Goal: Information Seeking & Learning: Learn about a topic

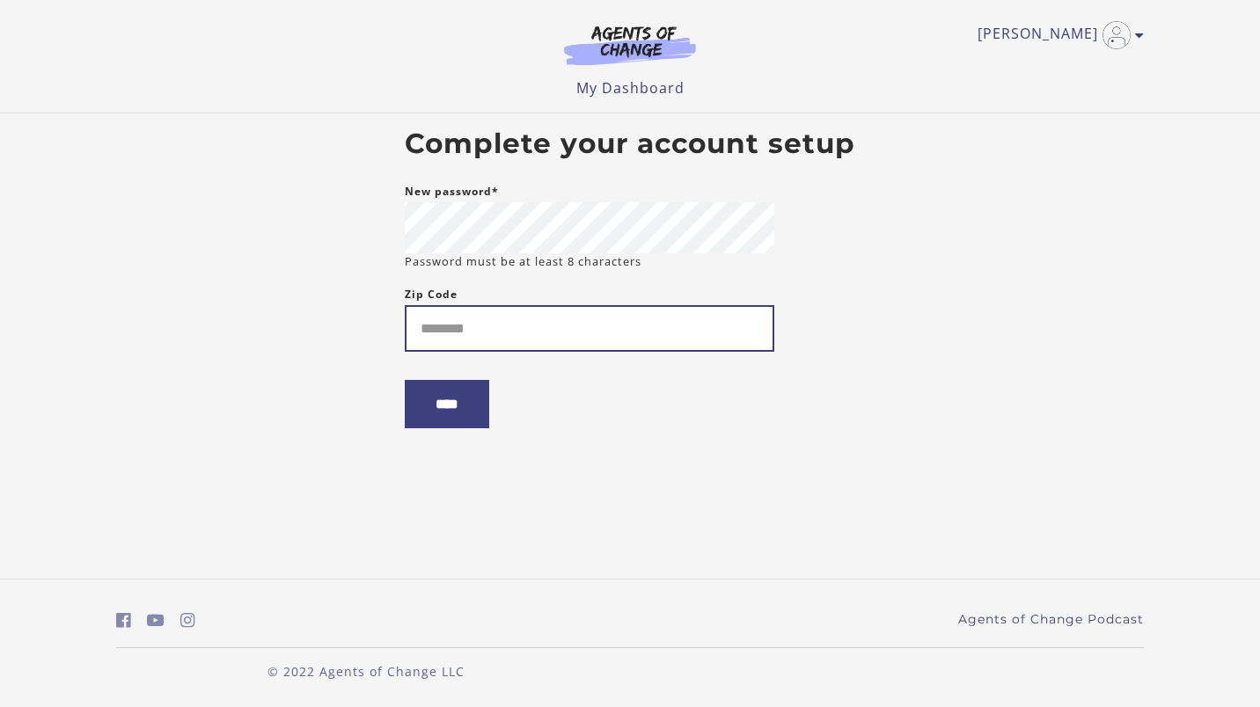
click at [411, 328] on input "Zip Code" at bounding box center [590, 328] width 370 height 47
type input "*****"
click at [458, 420] on input "****" at bounding box center [447, 404] width 84 height 48
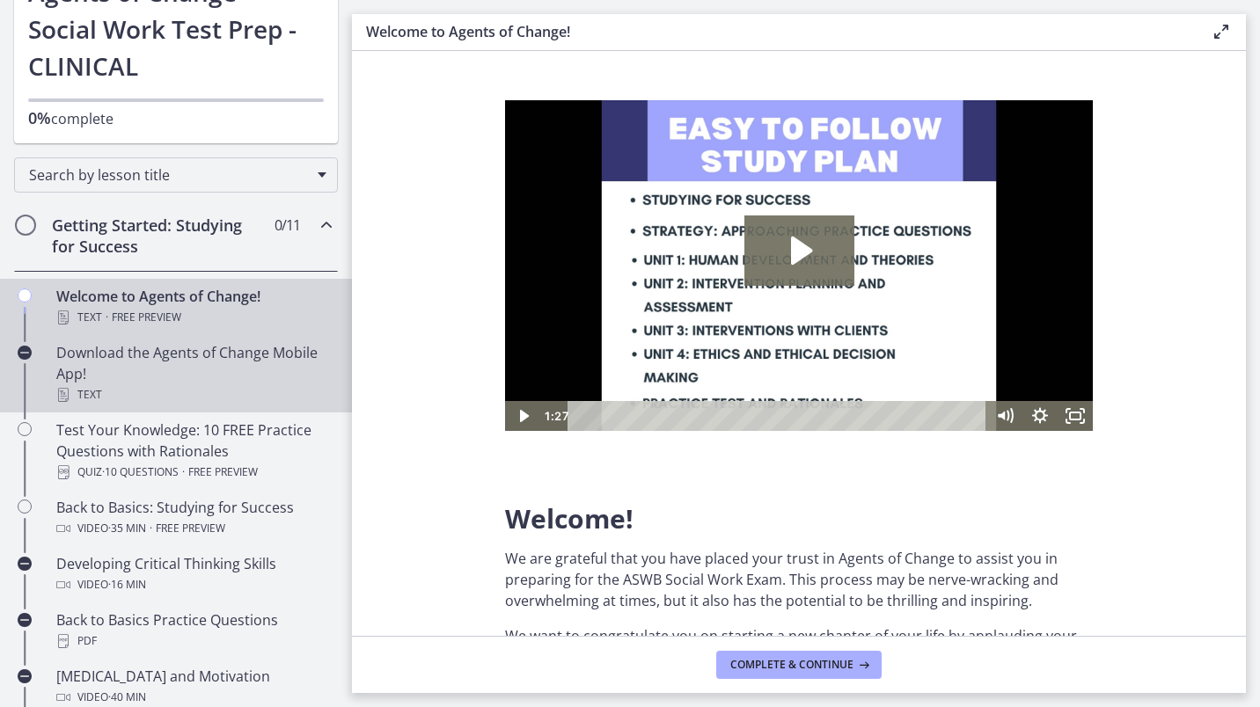
scroll to position [172, 0]
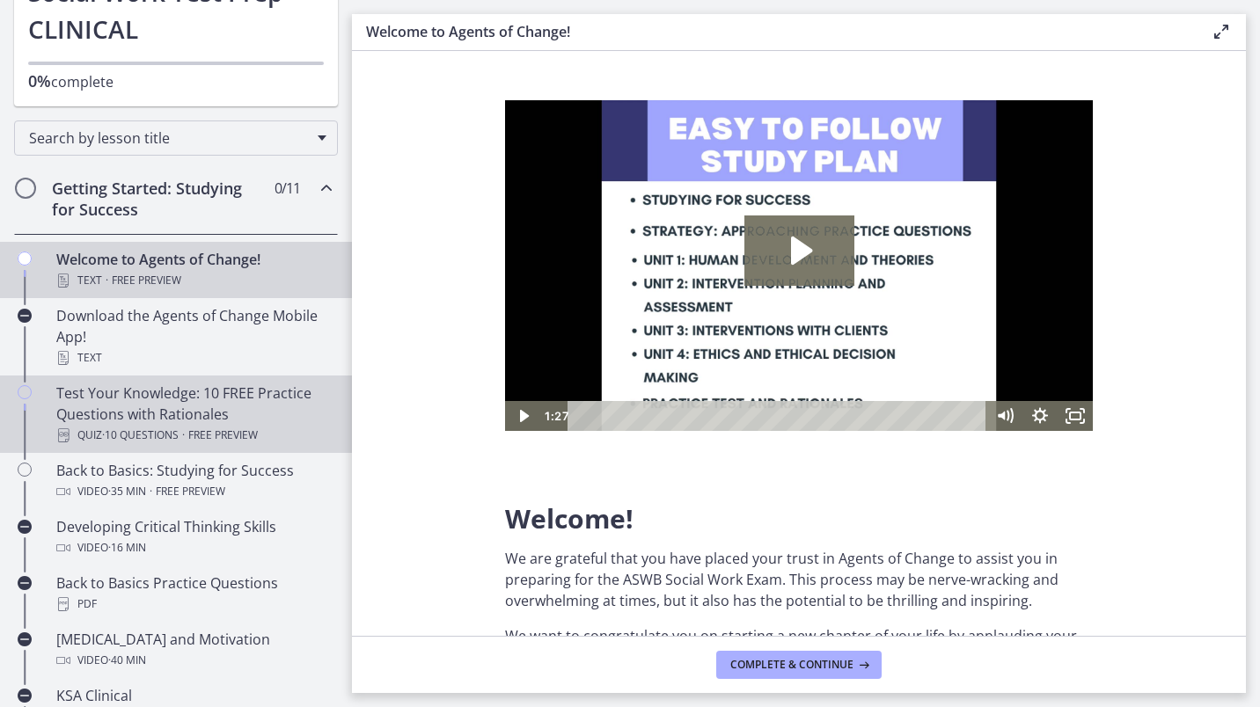
click at [154, 393] on div "Test Your Knowledge: 10 FREE Practice Questions with Rationales Quiz · 10 Quest…" at bounding box center [193, 414] width 275 height 63
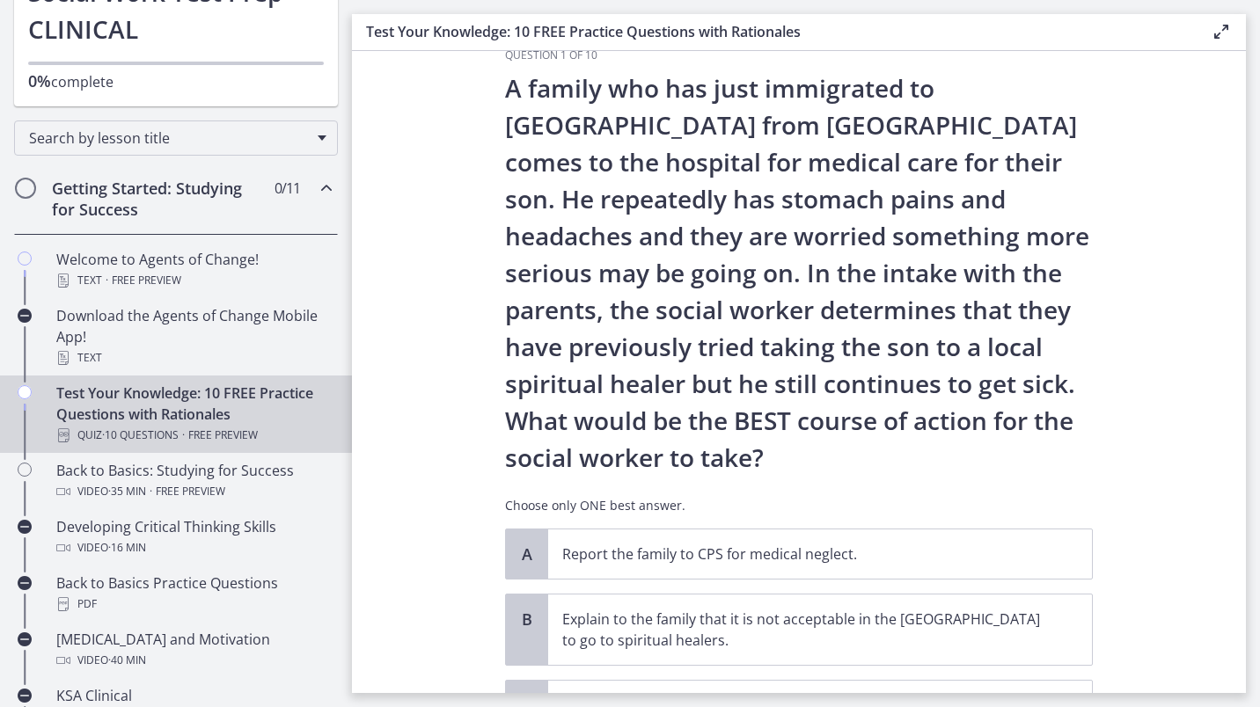
scroll to position [37, 0]
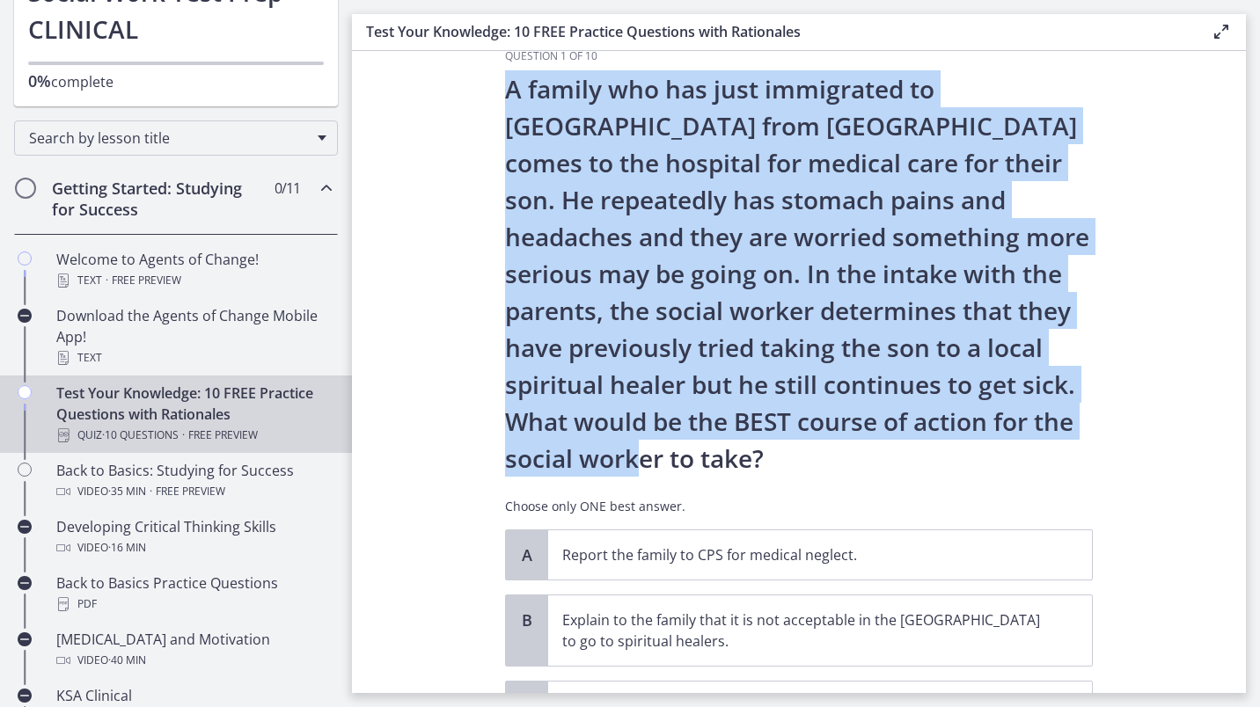
drag, startPoint x: 498, startPoint y: 92, endPoint x: 658, endPoint y: 448, distance: 390.7
click at [658, 448] on p "A family who has just immigrated to [GEOGRAPHIC_DATA] from [GEOGRAPHIC_DATA] co…" at bounding box center [799, 273] width 588 height 407
copy p "A family who has just immigrated to [GEOGRAPHIC_DATA] from [GEOGRAPHIC_DATA] co…"
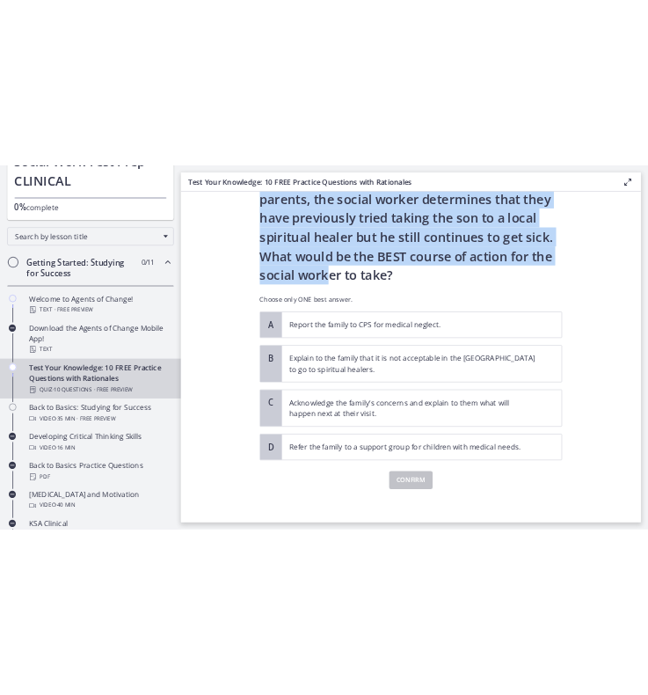
scroll to position [288, 0]
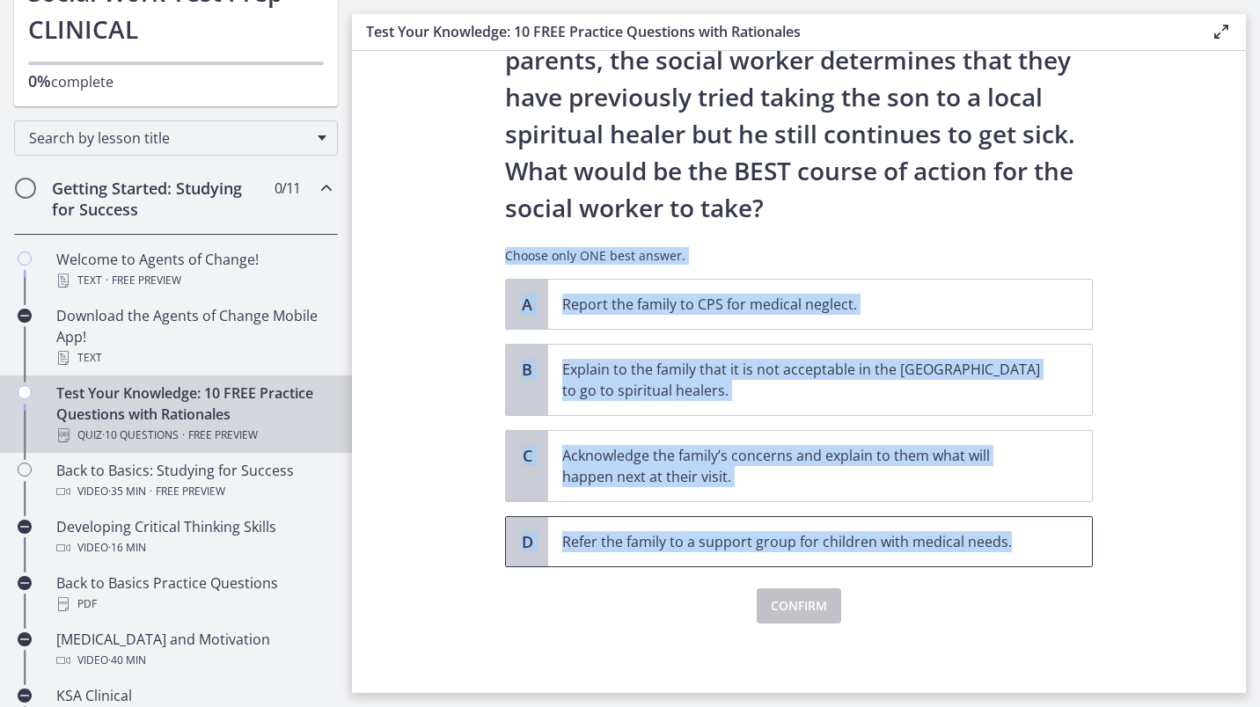
drag, startPoint x: 501, startPoint y: 260, endPoint x: 1022, endPoint y: 554, distance: 599.3
click at [1022, 554] on div "Question 1 of 10 A family who has just immigrated to [GEOGRAPHIC_DATA] from [GE…" at bounding box center [799, 211] width 588 height 825
copy div "Choose only ONE best answer. A Report the family to CPS for medical neglect. B …"
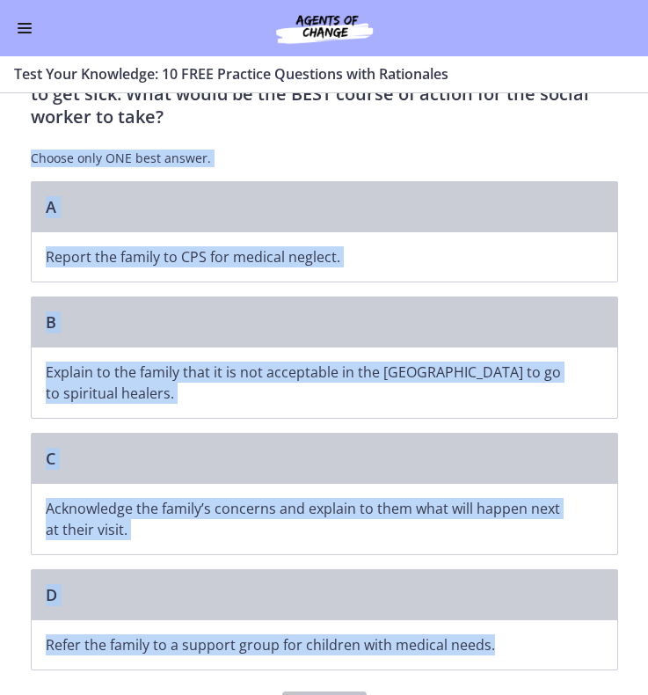
scroll to position [169, 0]
drag, startPoint x: 203, startPoint y: 204, endPoint x: 318, endPoint y: 127, distance: 138.1
click at [318, 150] on p "Choose only ONE best answer." at bounding box center [325, 159] width 588 height 18
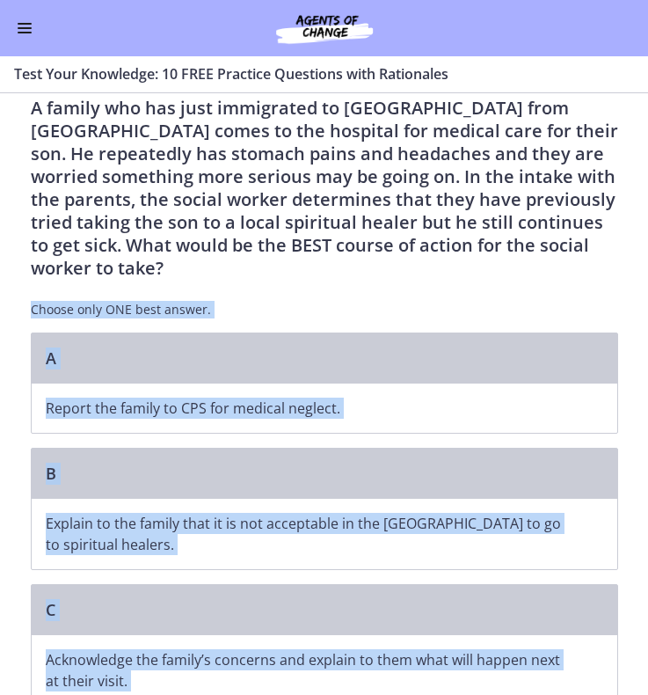
scroll to position [33, 0]
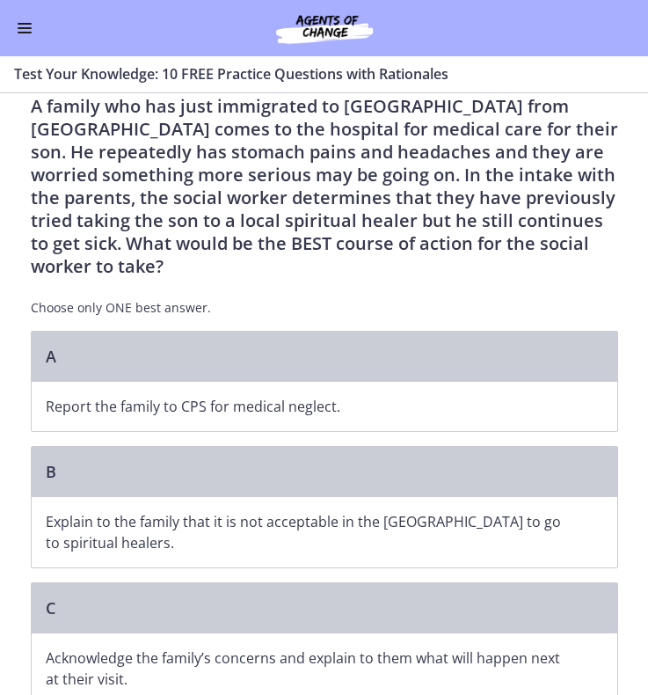
click at [367, 160] on p "A family who has just immigrated to [GEOGRAPHIC_DATA] from [GEOGRAPHIC_DATA] co…" at bounding box center [325, 186] width 588 height 183
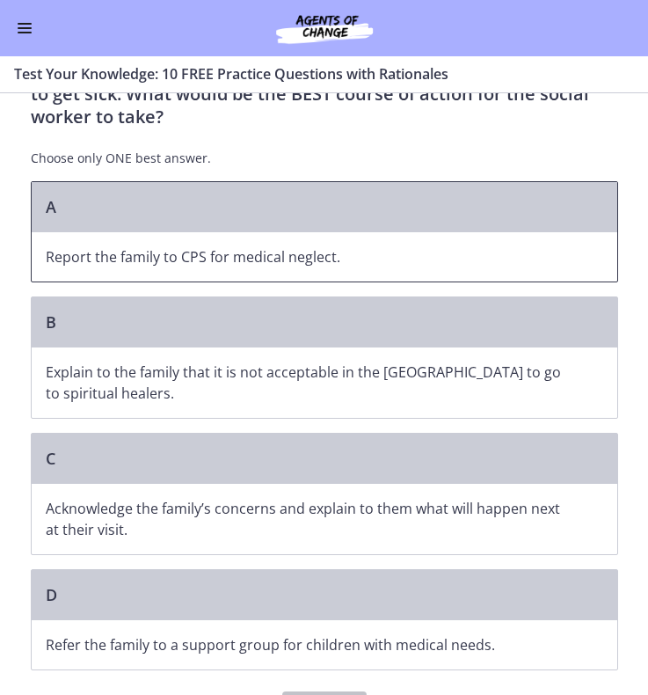
scroll to position [182, 0]
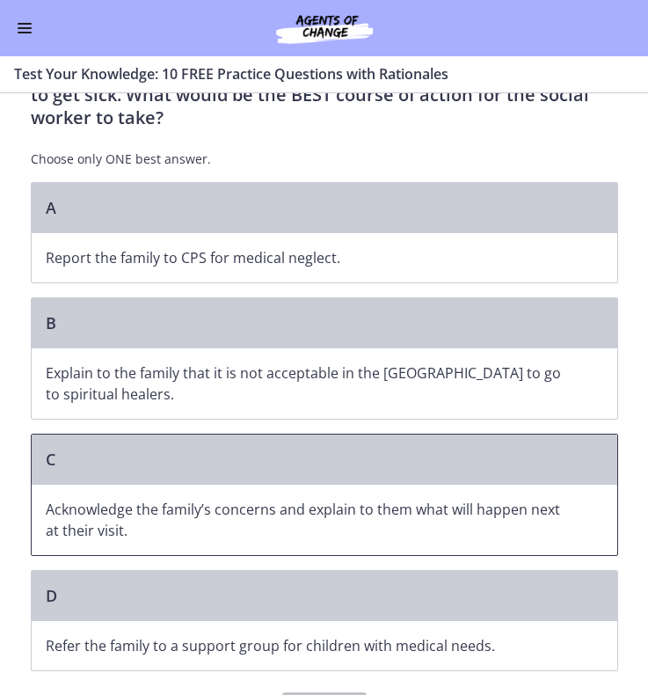
click at [179, 435] on div "C" at bounding box center [325, 460] width 586 height 50
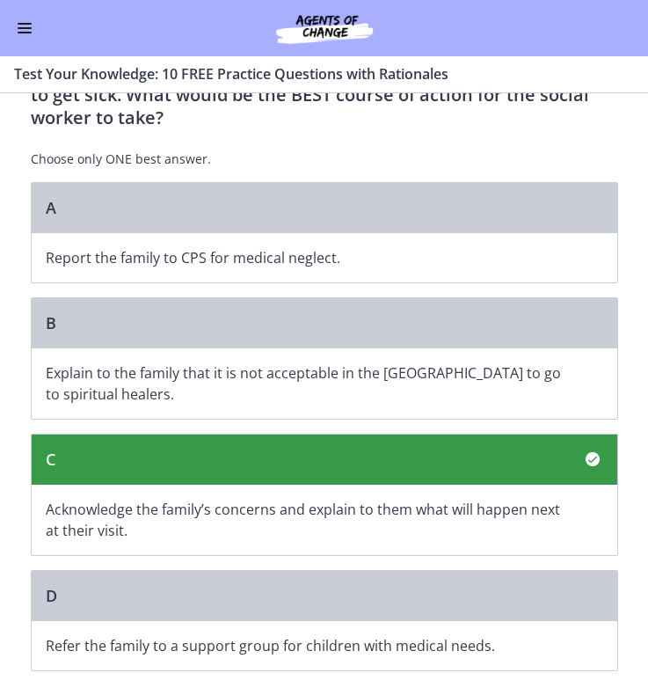
scroll to position [389, 0]
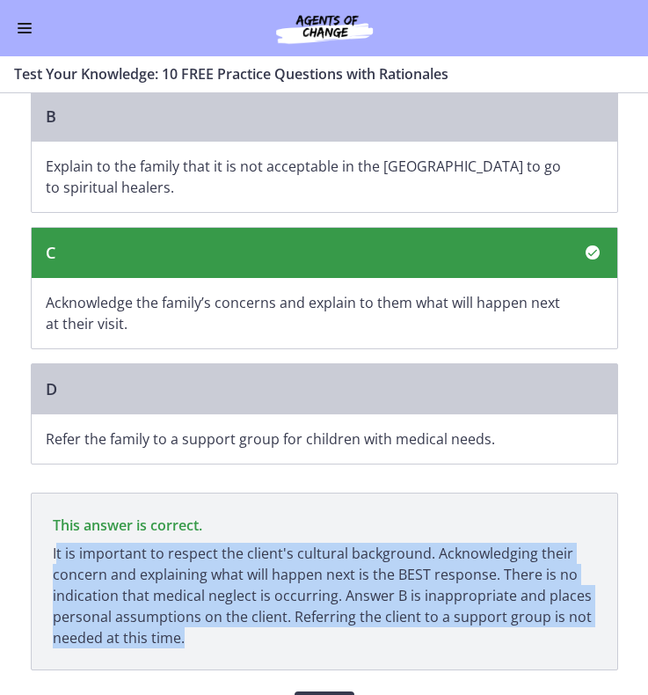
drag, startPoint x: 49, startPoint y: 508, endPoint x: 186, endPoint y: 583, distance: 156.0
click at [186, 583] on p "It is important to respect the client's cultural background. Acknowledging thei…" at bounding box center [325, 596] width 544 height 106
copy p "t is important to respect the client's cultural background. Acknowledging their…"
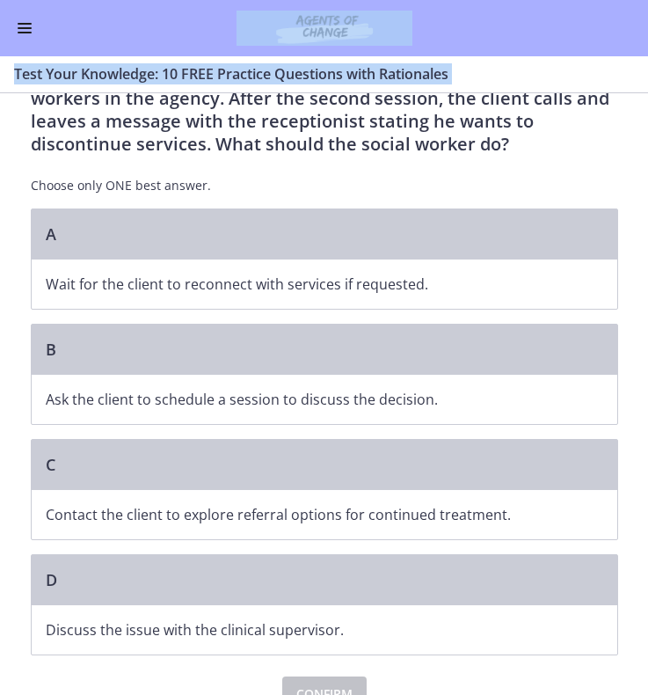
scroll to position [116, 0]
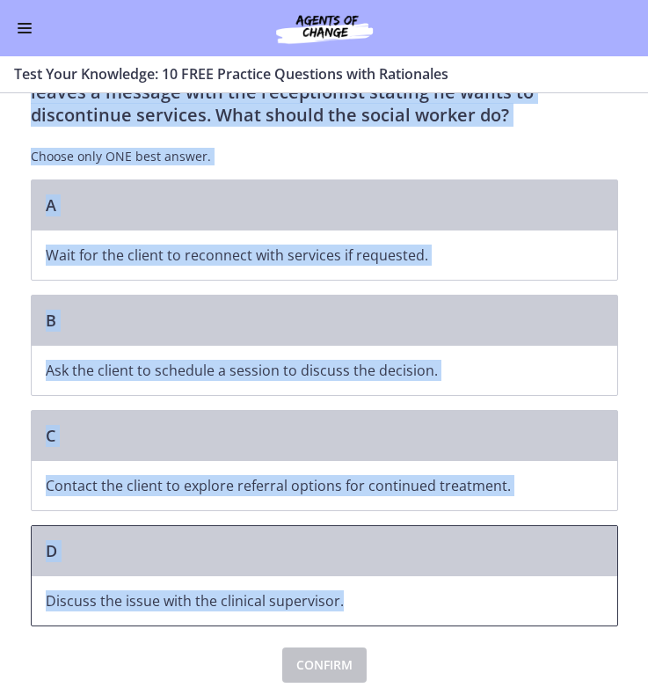
drag, startPoint x: 26, startPoint y: 137, endPoint x: 412, endPoint y: 593, distance: 596.9
click at [412, 593] on div "Question 2 of 10 A social worker is working in a community mental health settin…" at bounding box center [325, 337] width 588 height 692
copy div "A social worker is working in a community mental health setting with a client w…"
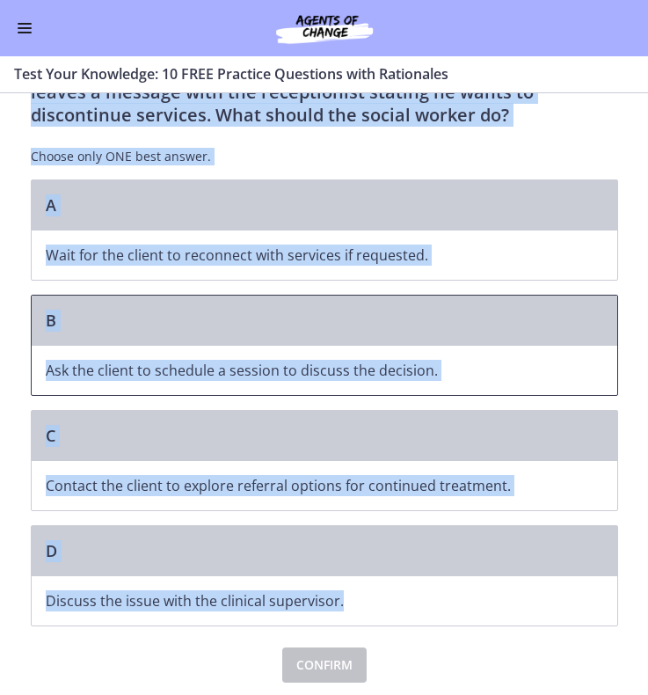
click at [490, 348] on span "Ask the client to schedule a session to discuss the decision." at bounding box center [325, 370] width 586 height 49
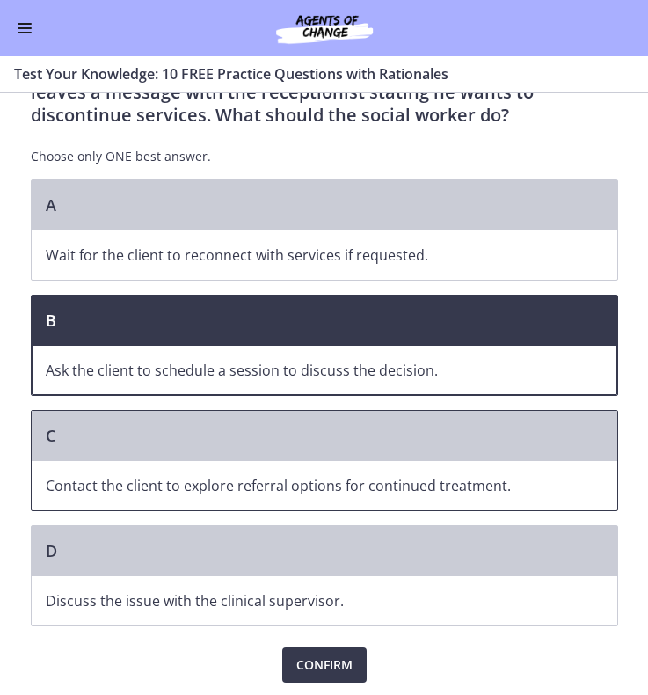
click at [308, 480] on p "Contact the client to explore referral options for continued treatment." at bounding box center [307, 485] width 523 height 21
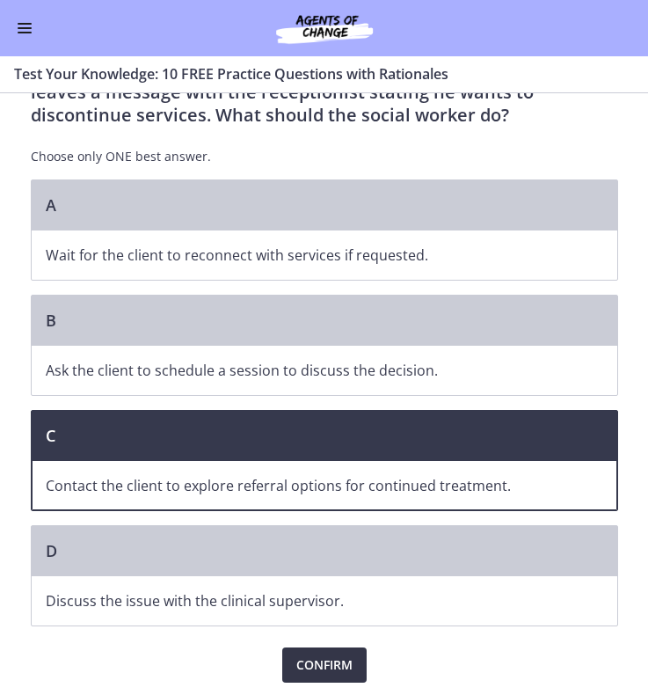
click at [320, 663] on span "Confirm" at bounding box center [325, 665] width 56 height 21
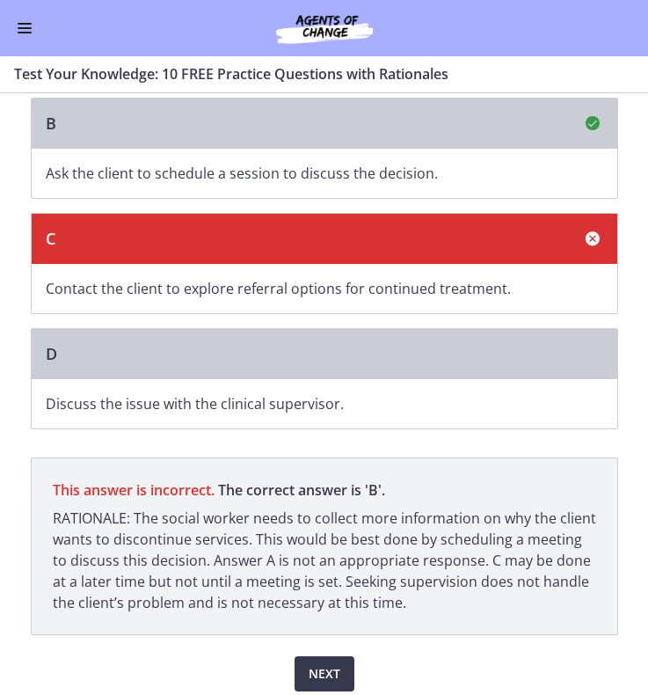
scroll to position [322, 0]
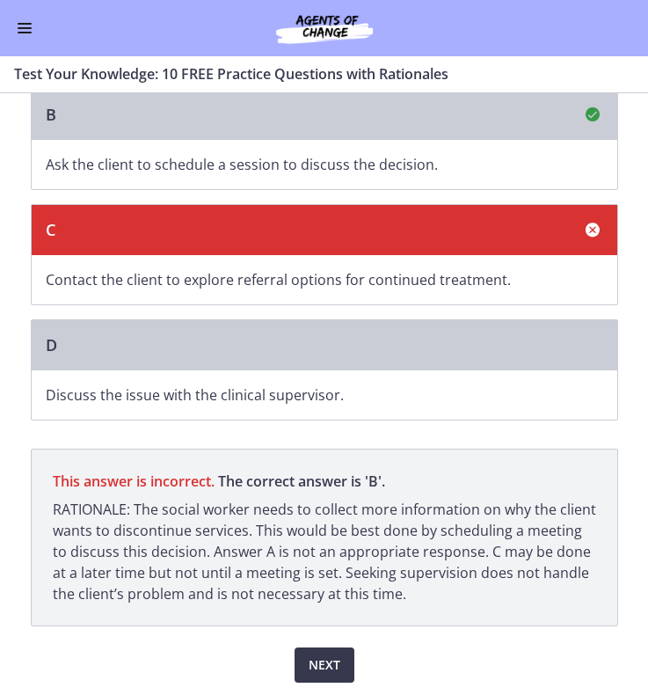
drag, startPoint x: 128, startPoint y: 506, endPoint x: 392, endPoint y: 589, distance: 276.6
click at [392, 589] on p "RATIONALE: The social worker needs to collect more information on why the clien…" at bounding box center [325, 552] width 544 height 106
copy p "The social worker needs to collect more information on why the client wants to …"
click at [316, 667] on span "Next" at bounding box center [325, 665] width 32 height 21
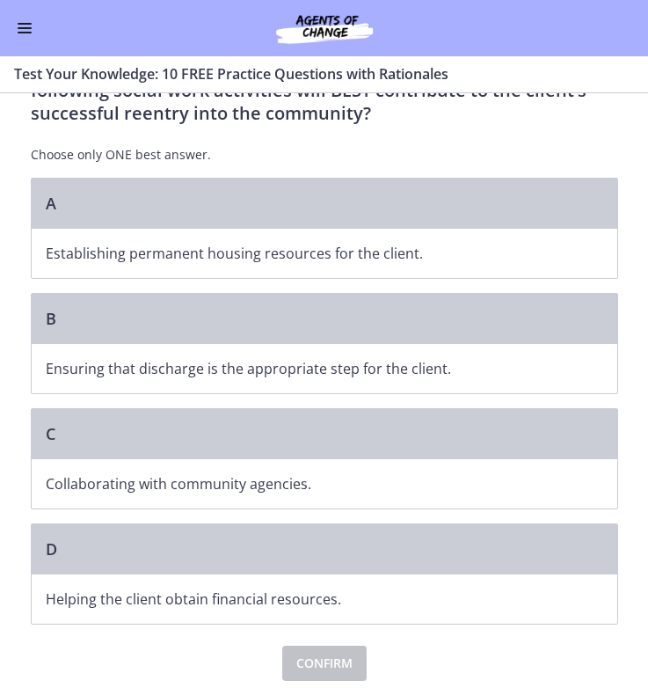
scroll to position [0, 0]
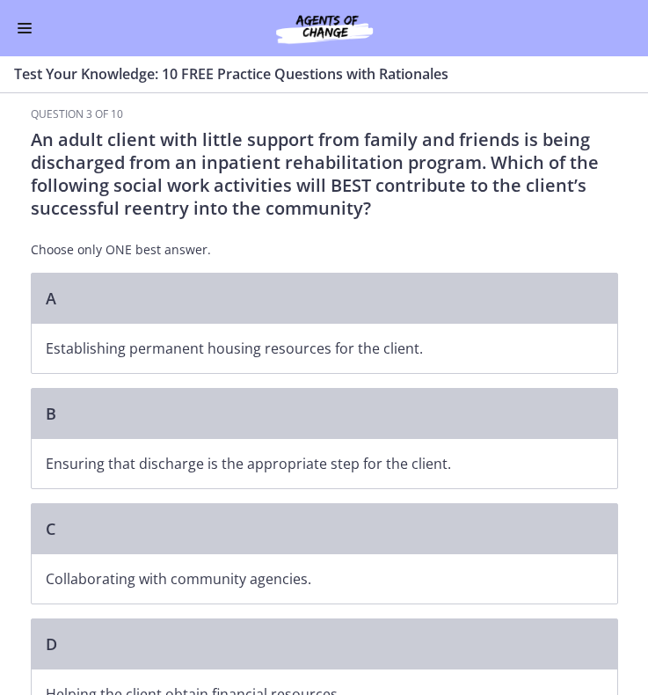
drag, startPoint x: 32, startPoint y: 140, endPoint x: 374, endPoint y: 216, distance: 350.7
click at [374, 216] on p "An adult client with little support from family and friends is being discharged…" at bounding box center [325, 174] width 588 height 92
copy p "An adult client with little support from family and friends is being discharged…"
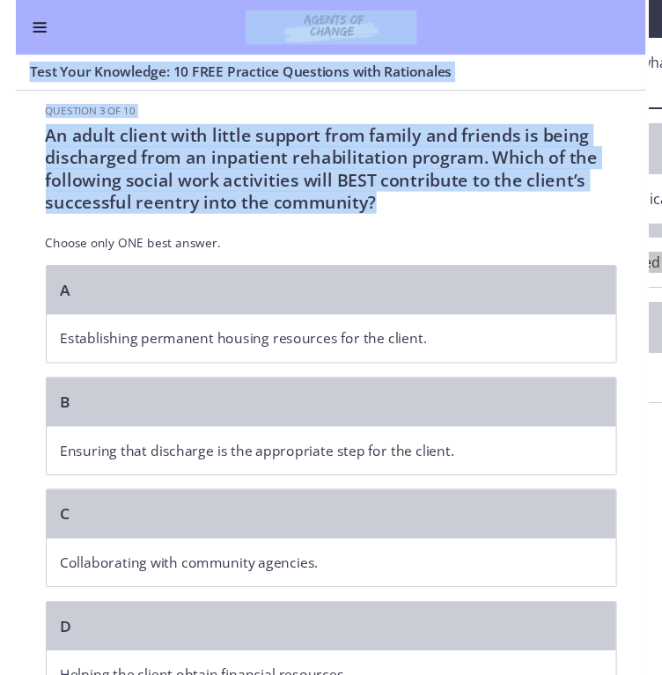
scroll to position [93, 0]
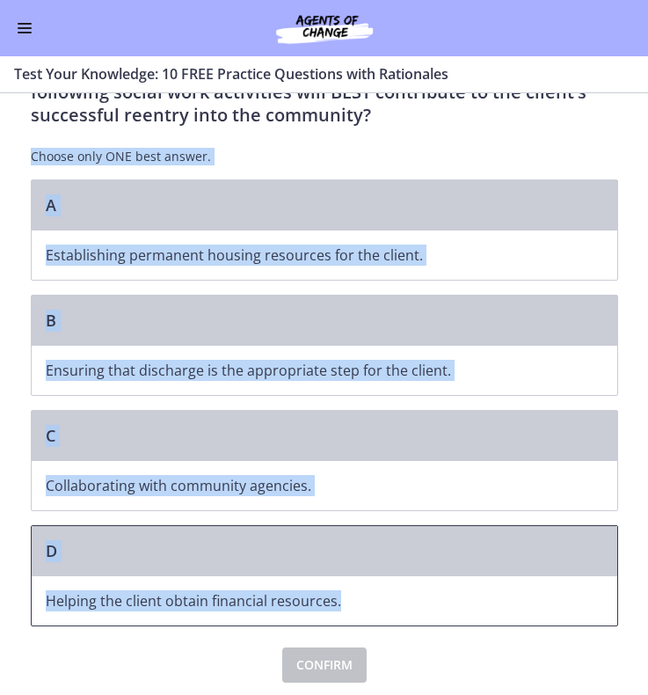
drag, startPoint x: 26, startPoint y: 246, endPoint x: 356, endPoint y: 595, distance: 479.9
click at [356, 595] on div "Question 3 of 10 An adult client with little support from family and friends is…" at bounding box center [325, 348] width 588 height 669
copy div "Choose only ONE best answer. A Establishing permanent housing resources for the…"
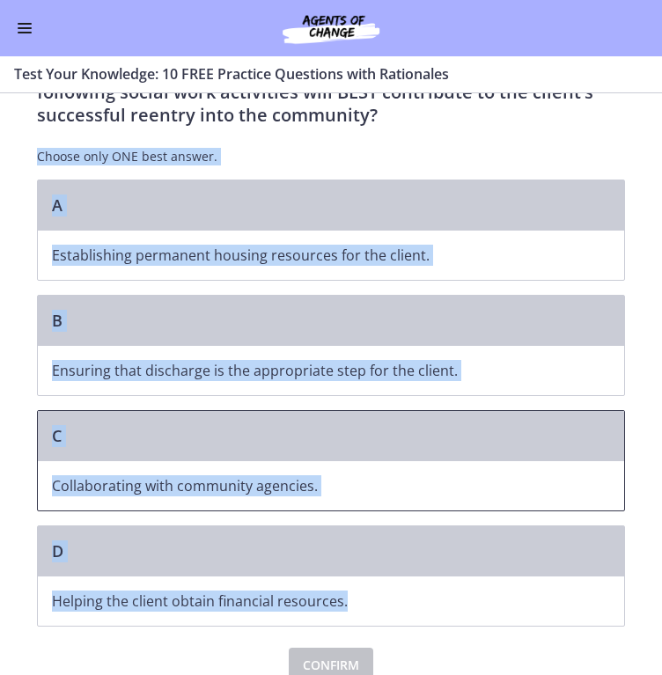
click at [517, 488] on p "Collaborating with community agencies." at bounding box center [313, 485] width 523 height 21
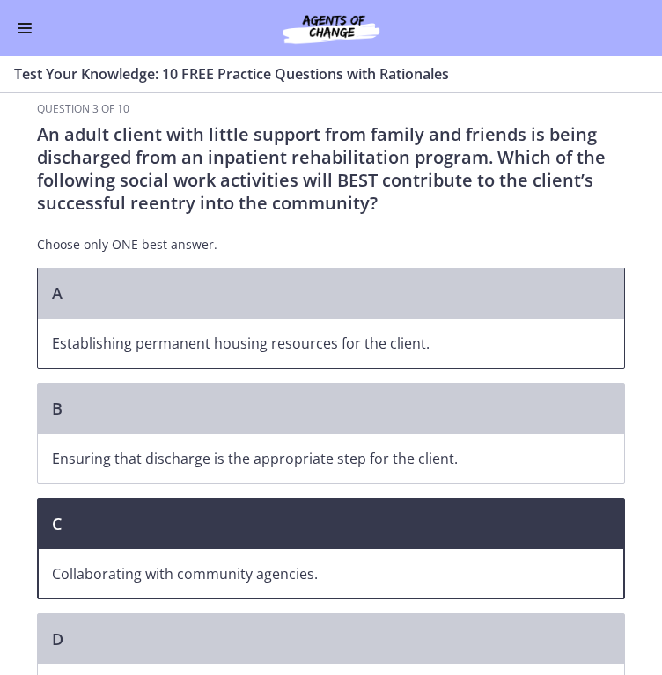
scroll to position [0, 0]
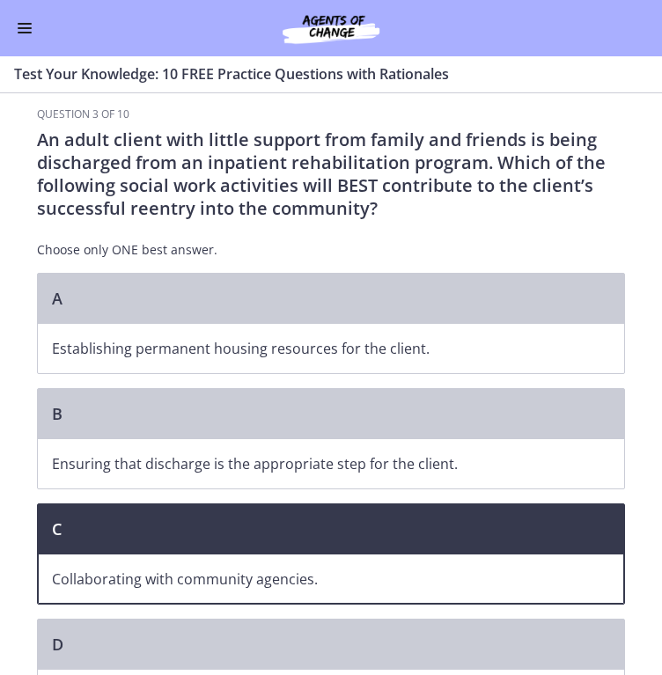
click at [331, 243] on p "Choose only ONE best answer." at bounding box center [331, 250] width 588 height 18
click at [507, 216] on p "An adult client with little support from family and friends is being discharged…" at bounding box center [331, 174] width 588 height 92
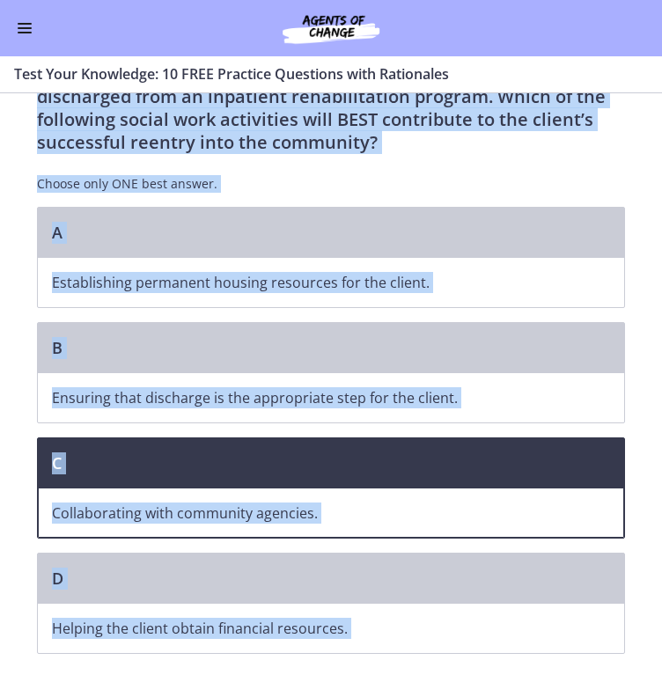
scroll to position [114, 0]
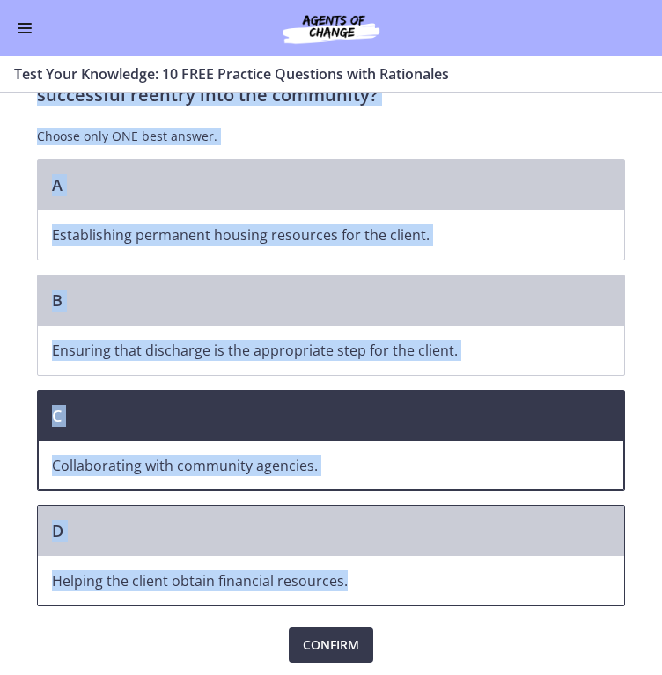
drag, startPoint x: 35, startPoint y: 131, endPoint x: 372, endPoint y: 571, distance: 554.2
click at [372, 571] on div "Question 3 of 10 An adult client with little support from family and friends is…" at bounding box center [331, 328] width 588 height 669
copy div "An adult client with little support from family and friends is being discharged…"
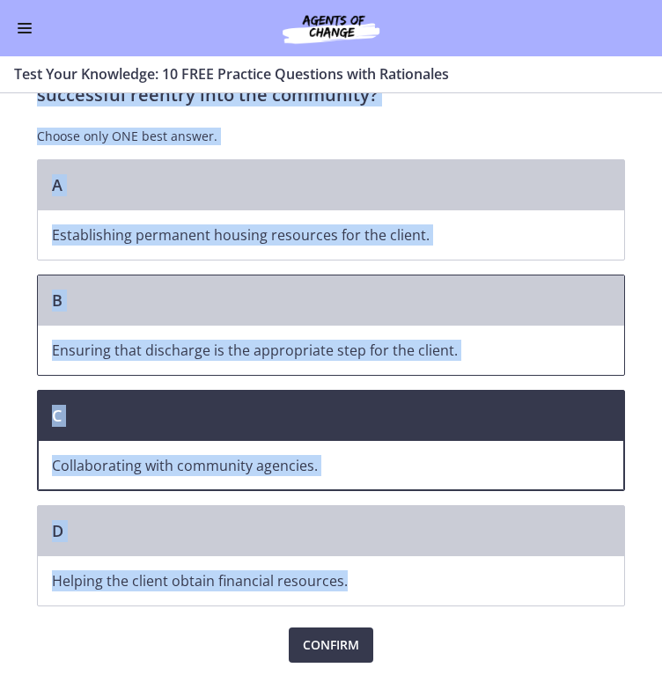
click at [518, 284] on div "B" at bounding box center [331, 300] width 586 height 50
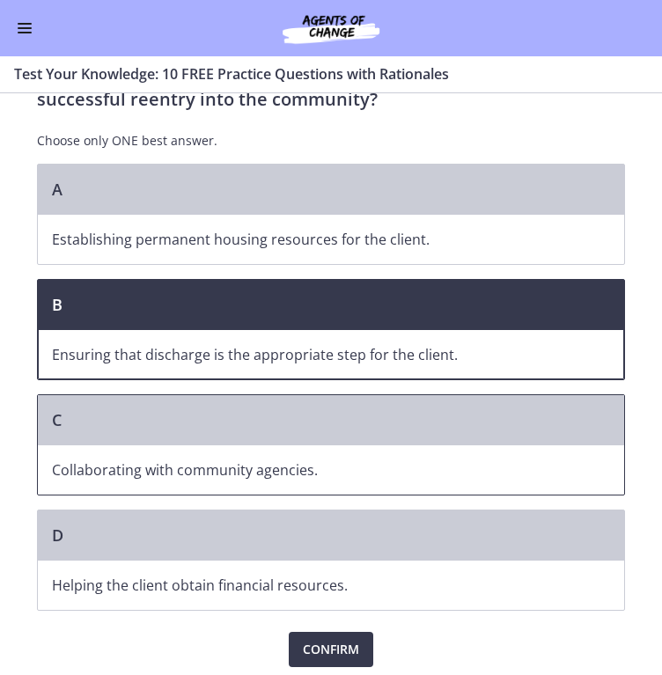
scroll to position [110, 0]
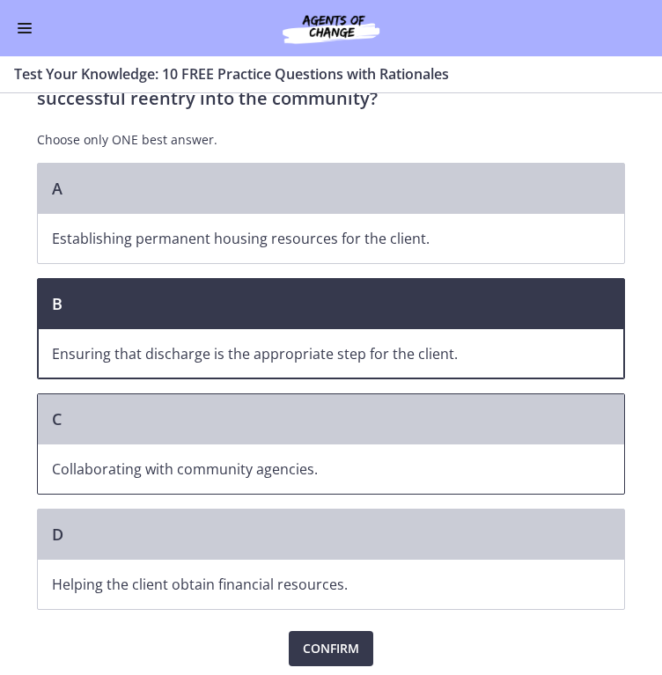
click at [154, 448] on span "Collaborating with community agencies." at bounding box center [331, 468] width 586 height 49
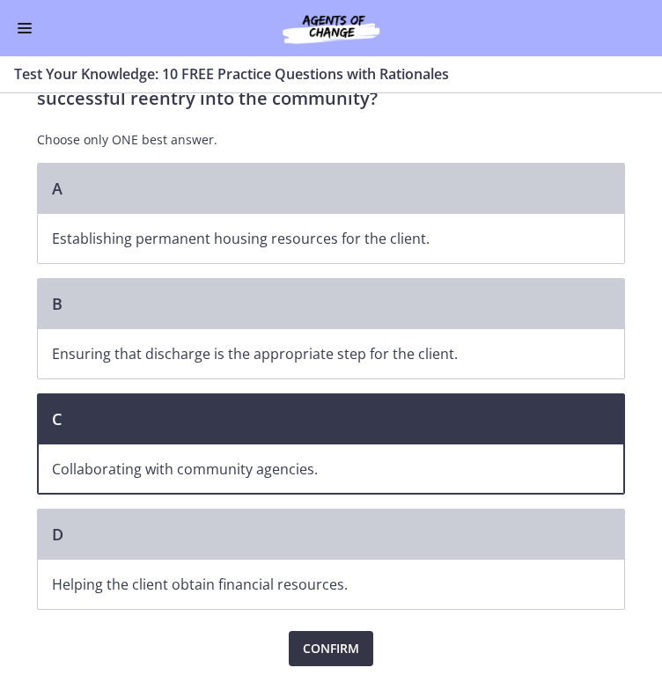
click at [323, 644] on span "Confirm" at bounding box center [331, 648] width 56 height 21
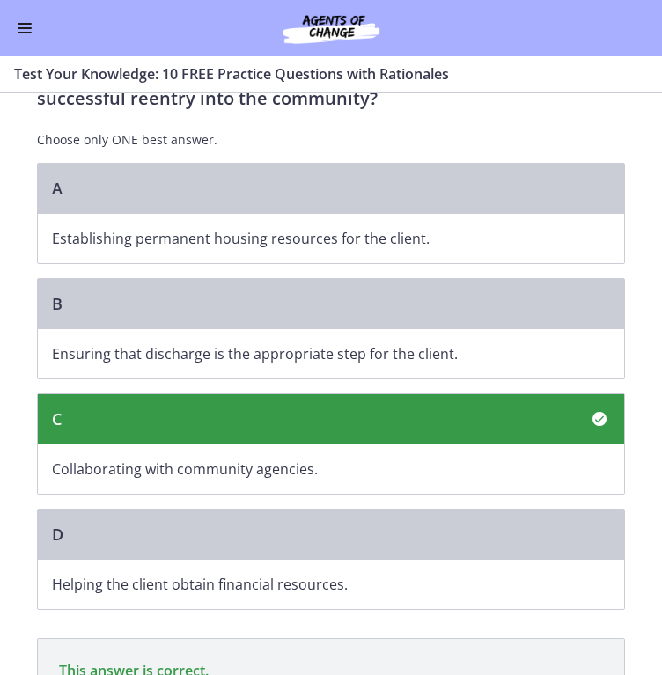
scroll to position [319, 0]
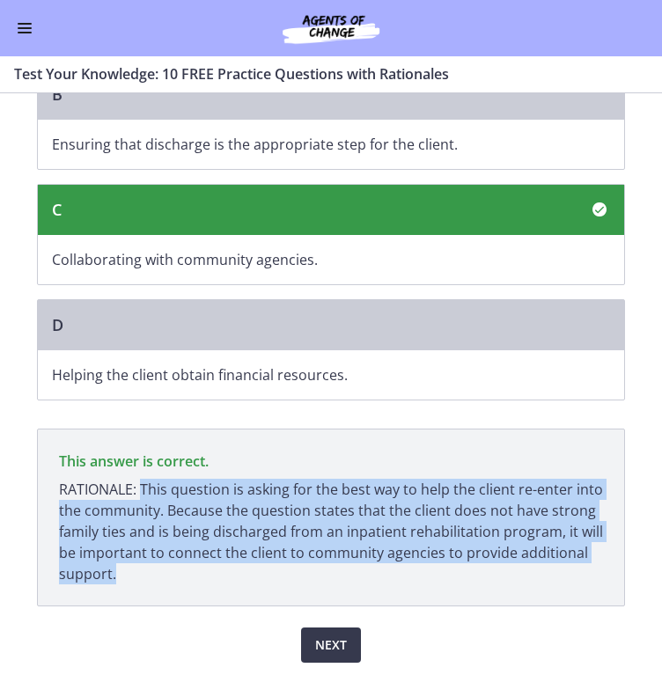
drag, startPoint x: 135, startPoint y: 489, endPoint x: 159, endPoint y: 590, distance: 104.1
click at [159, 590] on p "This answer is correct. RATIONALE: This question is asking for the best way to …" at bounding box center [331, 517] width 588 height 178
copy p "This question is asking for the best way to help the client re-enter into the c…"
click at [327, 634] on span "Next" at bounding box center [331, 644] width 32 height 21
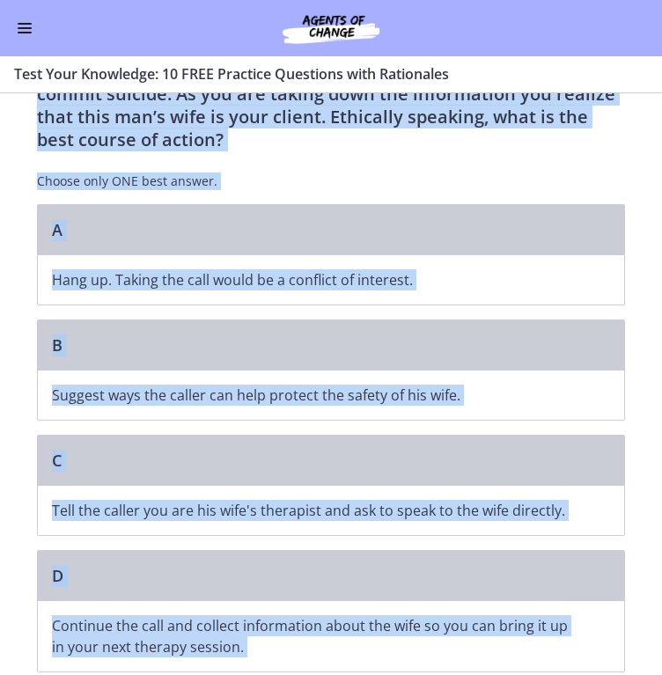
scroll to position [180, 0]
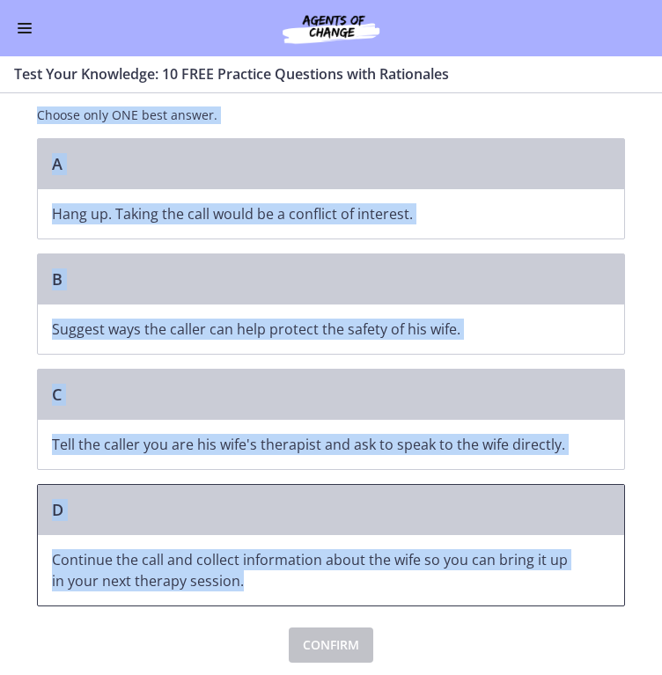
drag, startPoint x: 33, startPoint y: 139, endPoint x: 254, endPoint y: 579, distance: 492.7
click at [254, 579] on div "Question 4 of 10 You are volunteering to work on a crisis hotline. You receive …" at bounding box center [331, 295] width 588 height 736
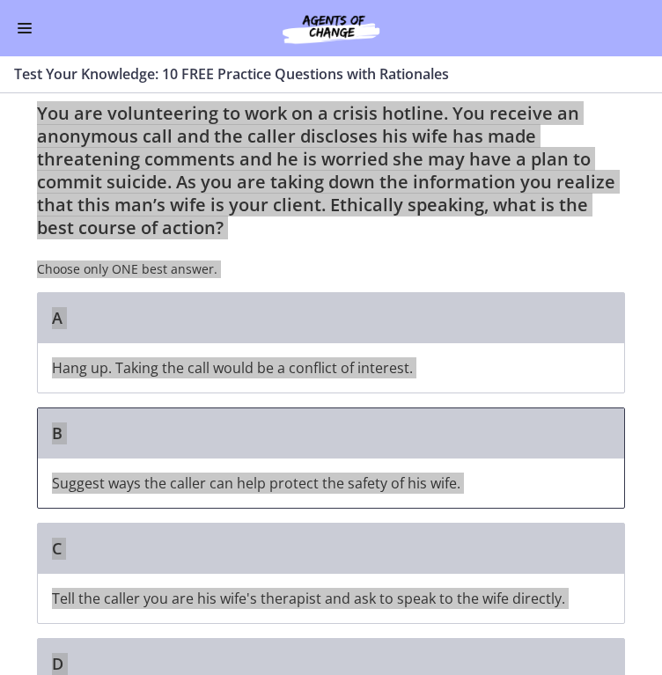
scroll to position [29, 0]
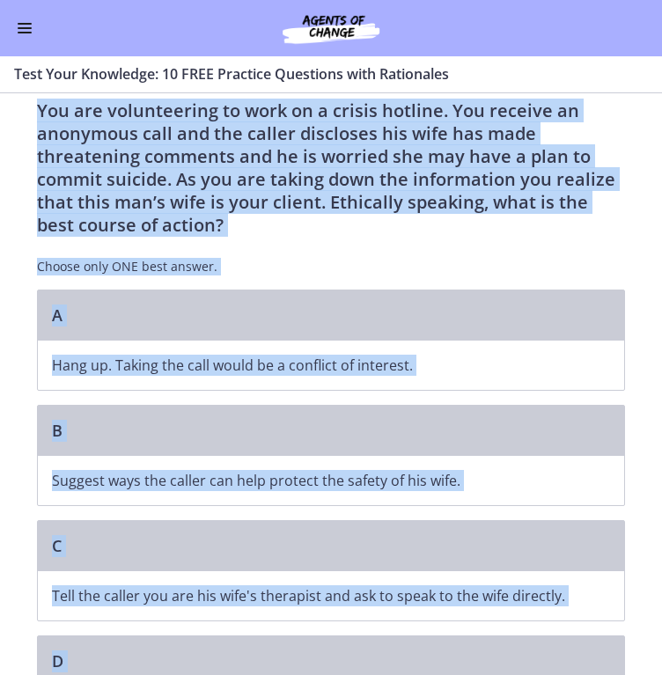
click at [319, 248] on div "You are volunteering to work on a crisis hotline. You receive an anonymous call…" at bounding box center [331, 194] width 588 height 190
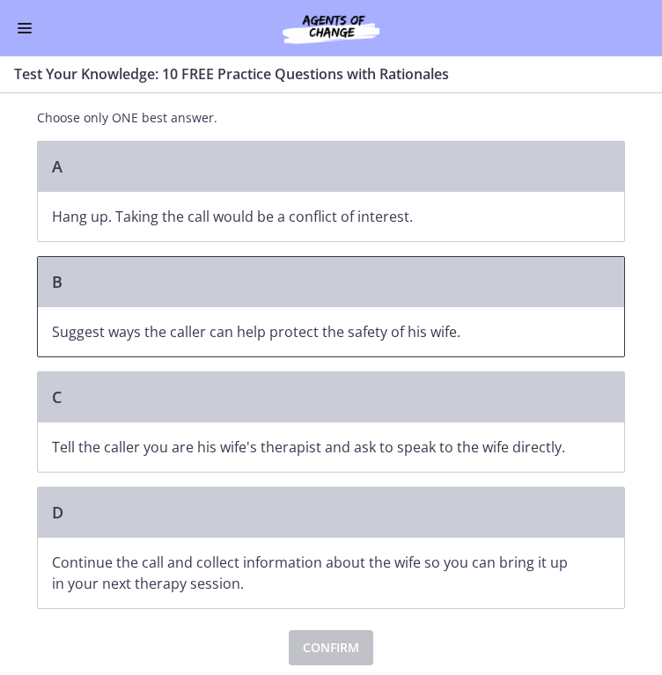
scroll to position [180, 0]
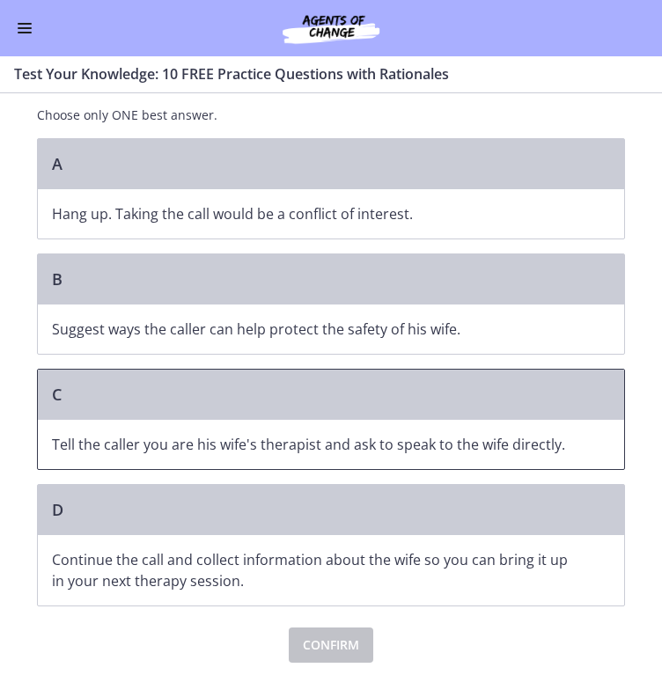
click at [210, 435] on p "Tell the caller you are his wife's therapist and ask to speak to the wife direc…" at bounding box center [313, 444] width 523 height 21
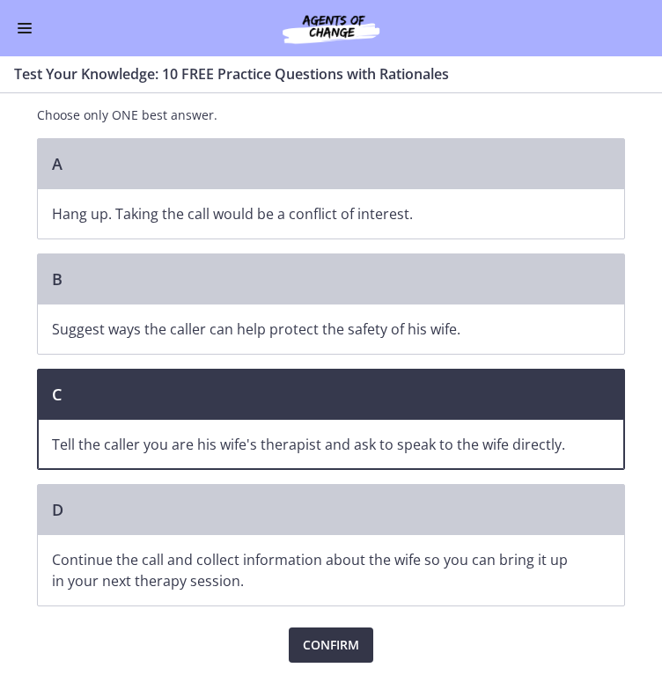
click at [319, 635] on span "Confirm" at bounding box center [331, 644] width 56 height 21
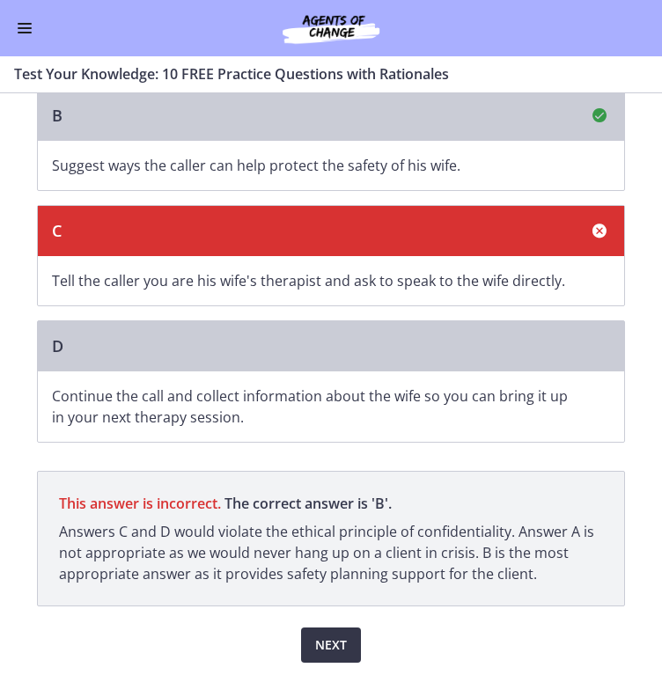
scroll to position [344, 0]
drag, startPoint x: 53, startPoint y: 530, endPoint x: 526, endPoint y: 571, distance: 475.2
click at [526, 571] on p "Answers C and D would violate the ethical principle of confidentiality. Answer …" at bounding box center [331, 552] width 544 height 63
click at [326, 641] on span "Next" at bounding box center [331, 644] width 32 height 21
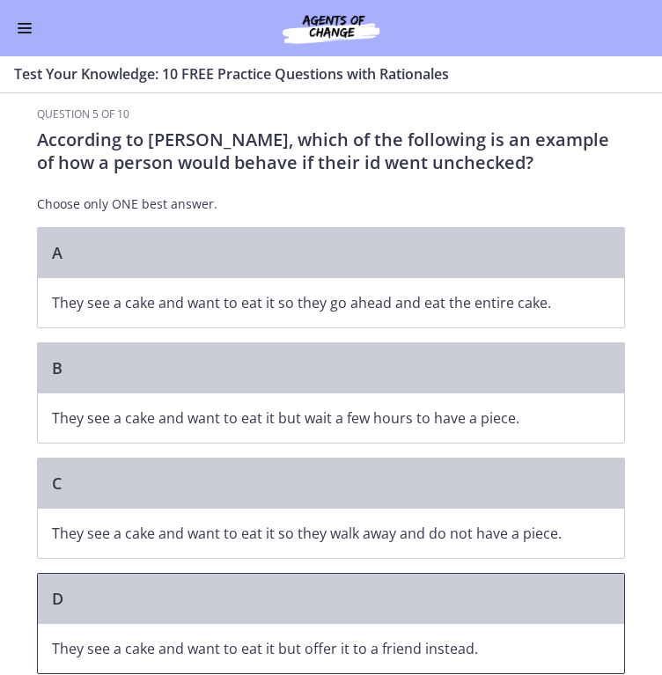
drag, startPoint x: 34, startPoint y: 144, endPoint x: 493, endPoint y: 641, distance: 676.2
click at [493, 641] on div "Question 5 of 10 According to [PERSON_NAME], which of the following is an examp…" at bounding box center [331, 418] width 588 height 623
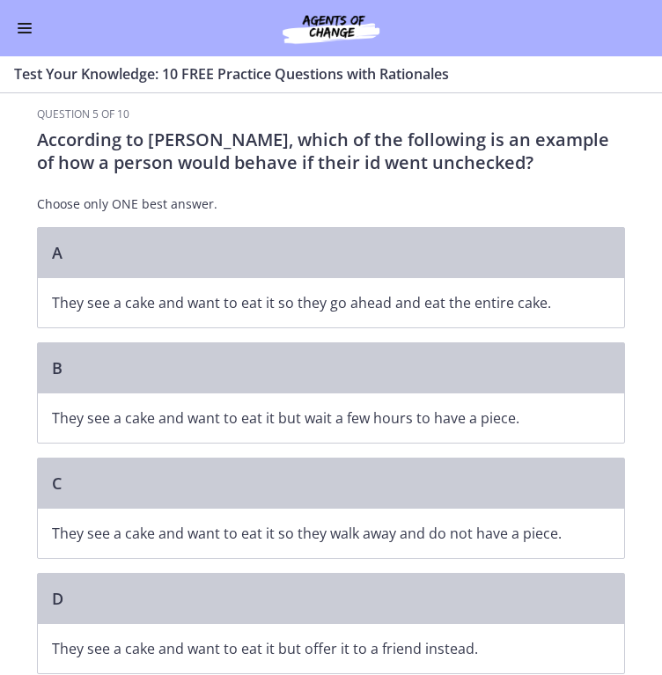
click at [516, 190] on div "According to [PERSON_NAME], which of the following is an example of how a perso…" at bounding box center [331, 177] width 588 height 99
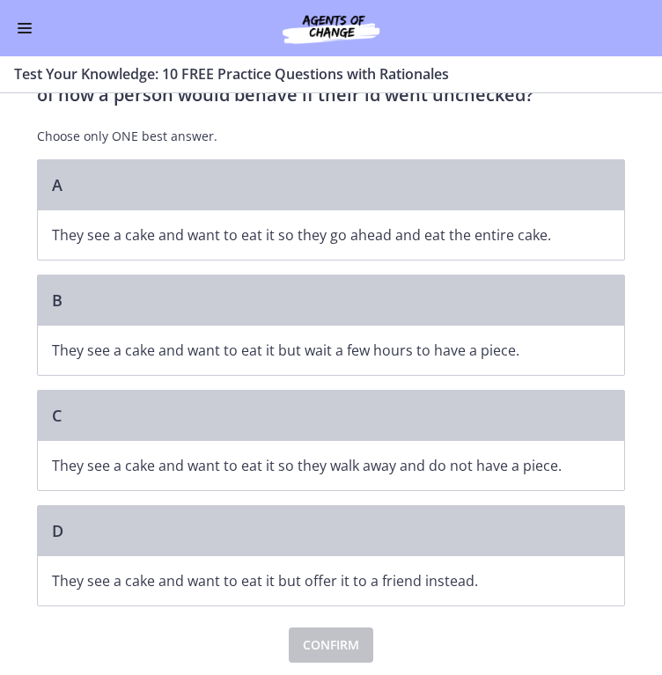
scroll to position [68, 0]
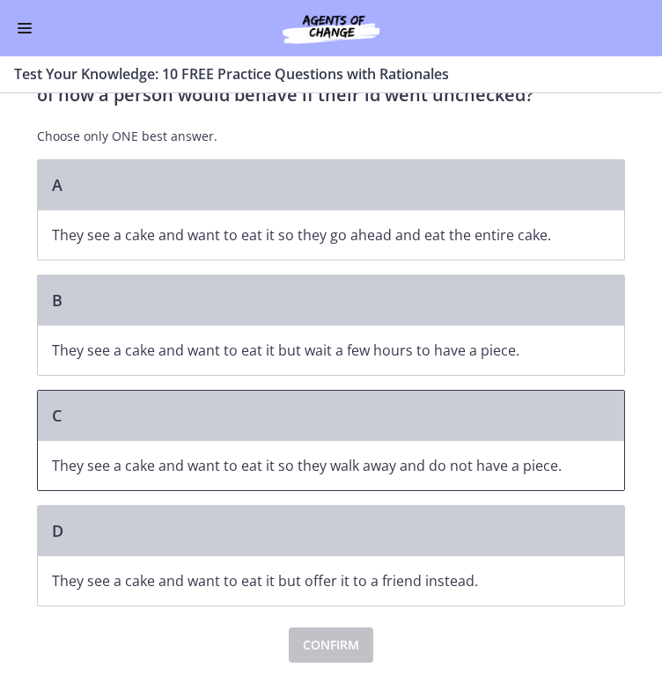
click at [84, 463] on p "They see a cake and want to eat it so they walk away and do not have a piece." at bounding box center [313, 465] width 523 height 21
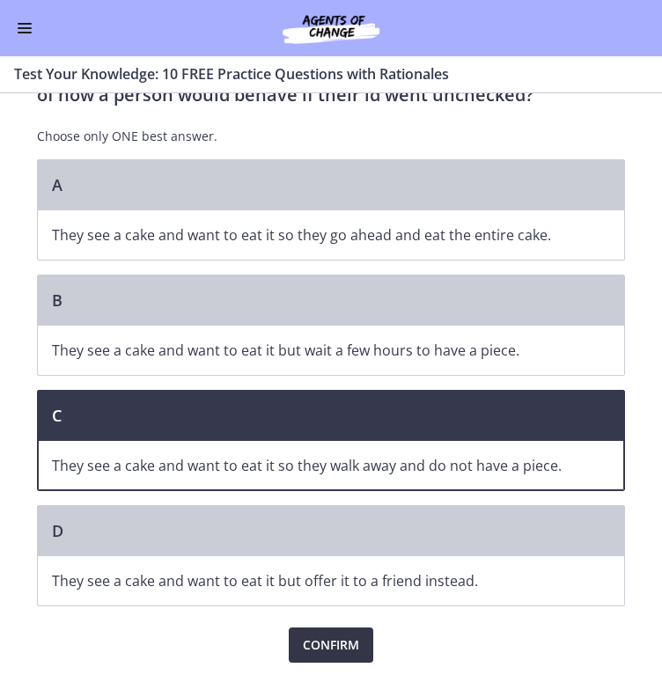
click at [318, 639] on span "Confirm" at bounding box center [331, 644] width 56 height 21
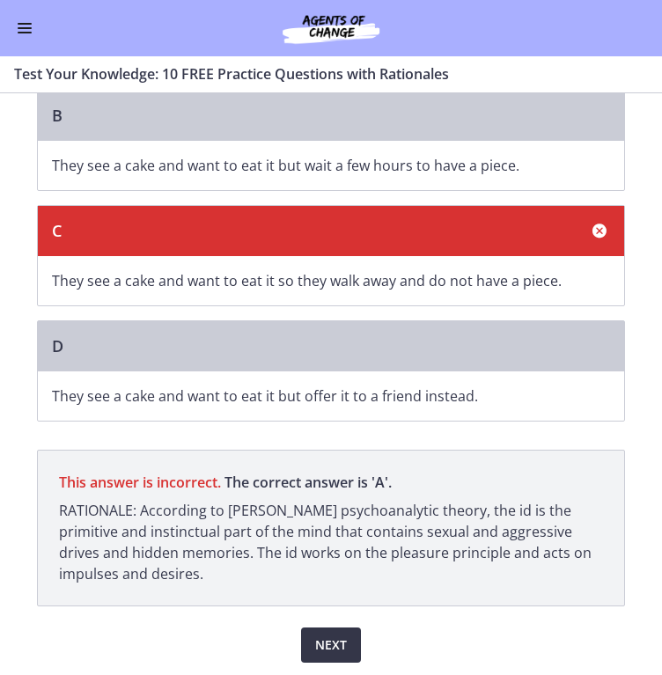
scroll to position [253, 0]
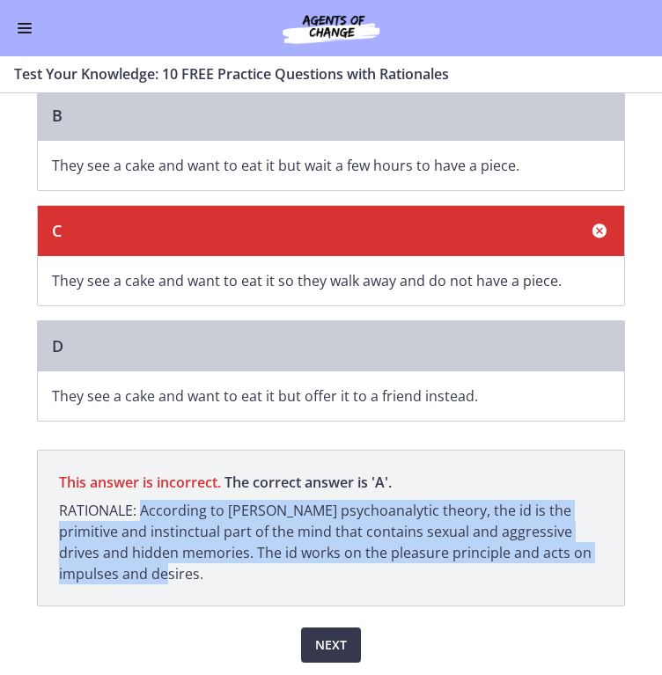
drag, startPoint x: 139, startPoint y: 509, endPoint x: 135, endPoint y: 589, distance: 79.3
click at [135, 589] on p "This answer is incorrect. The correct answer is ' A ' RATIONALE: According to […" at bounding box center [331, 528] width 588 height 157
click at [322, 644] on span "Next" at bounding box center [331, 644] width 32 height 21
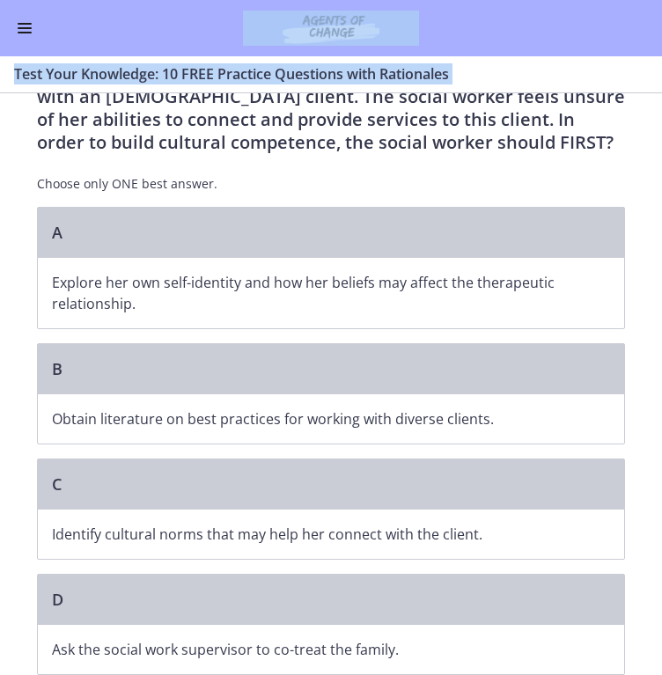
scroll to position [203, 0]
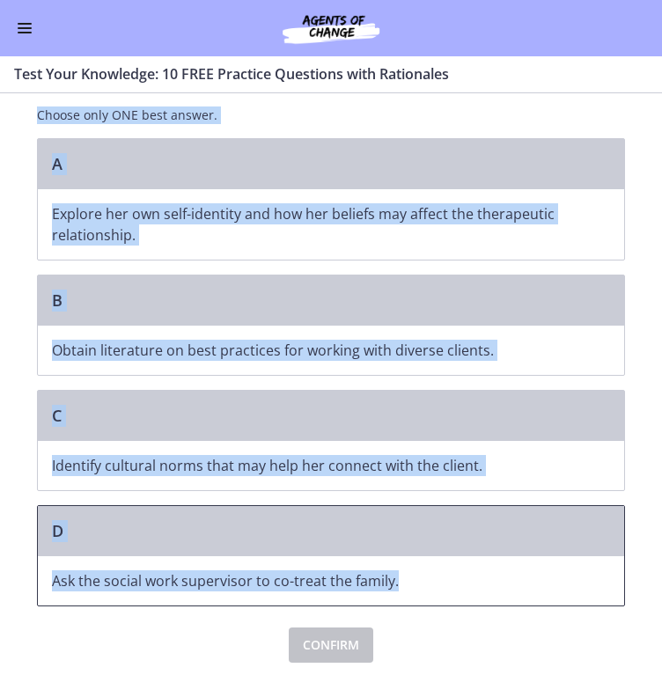
drag, startPoint x: 33, startPoint y: 143, endPoint x: 408, endPoint y: 579, distance: 575.3
click at [408, 579] on div "Question 6 of 10 A new social worker at a Head Start program has been assigned …" at bounding box center [331, 283] width 588 height 758
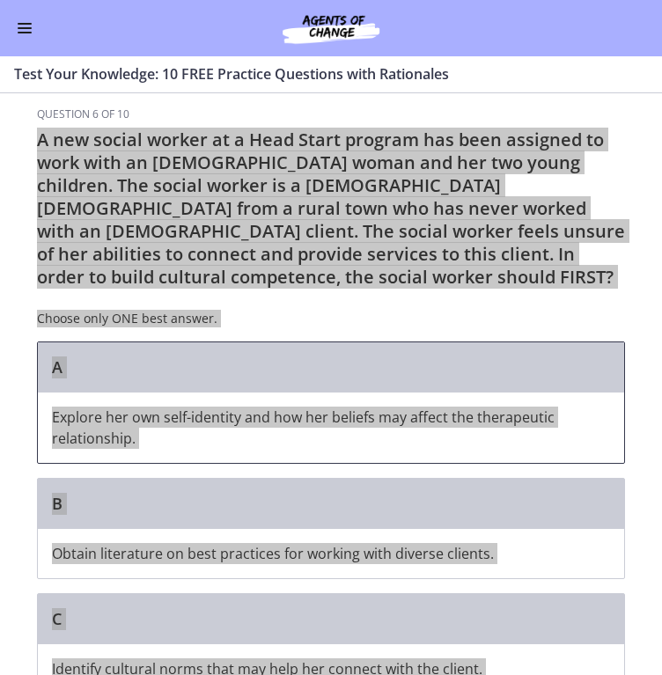
scroll to position [1, 0]
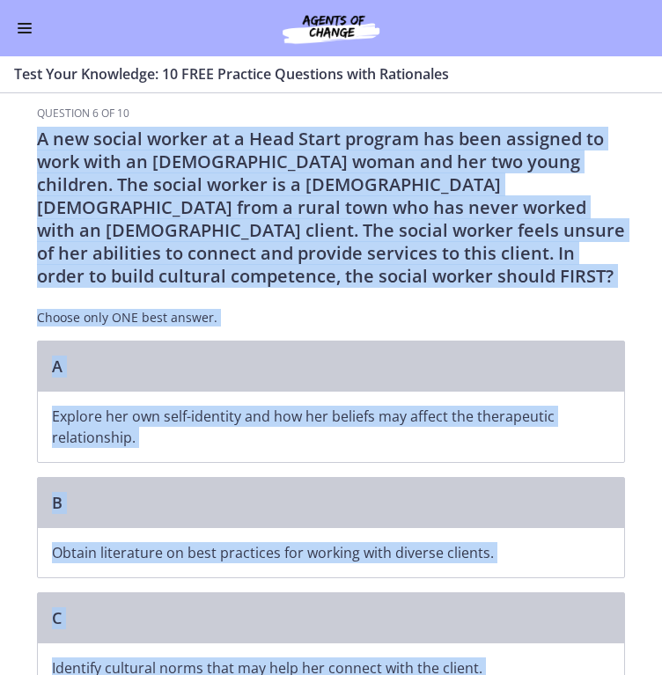
click at [284, 306] on div "A new social worker at a Head Start program has been assigned to work with an […" at bounding box center [331, 234] width 588 height 213
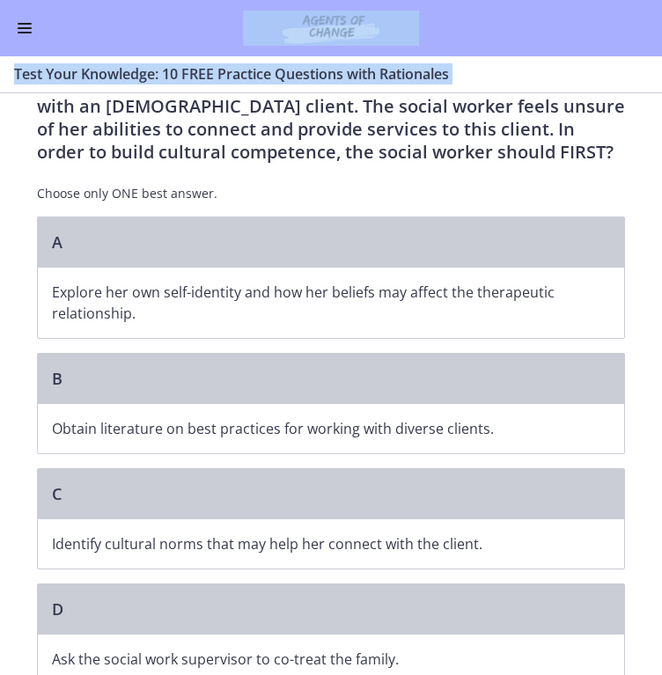
scroll to position [203, 0]
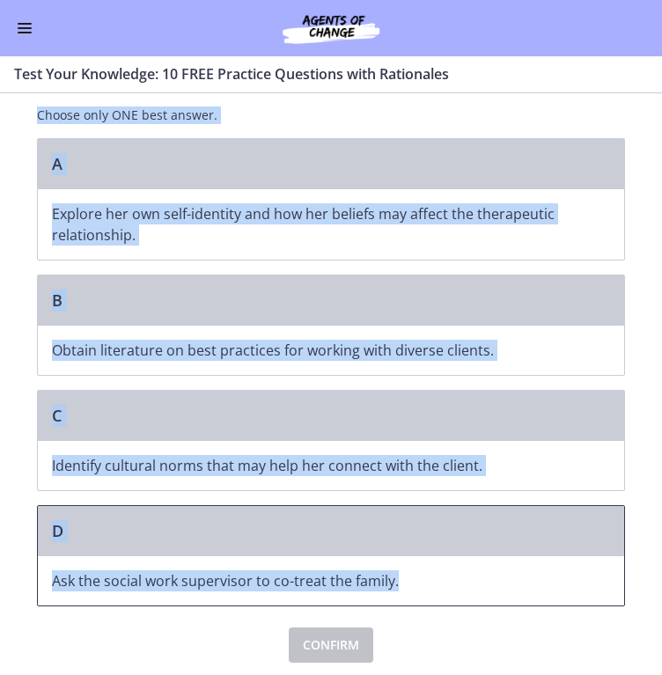
drag, startPoint x: 36, startPoint y: 138, endPoint x: 421, endPoint y: 574, distance: 581.0
click at [421, 574] on div "Question 6 of 10 A new social worker at a Head Start program has been assigned …" at bounding box center [331, 283] width 588 height 758
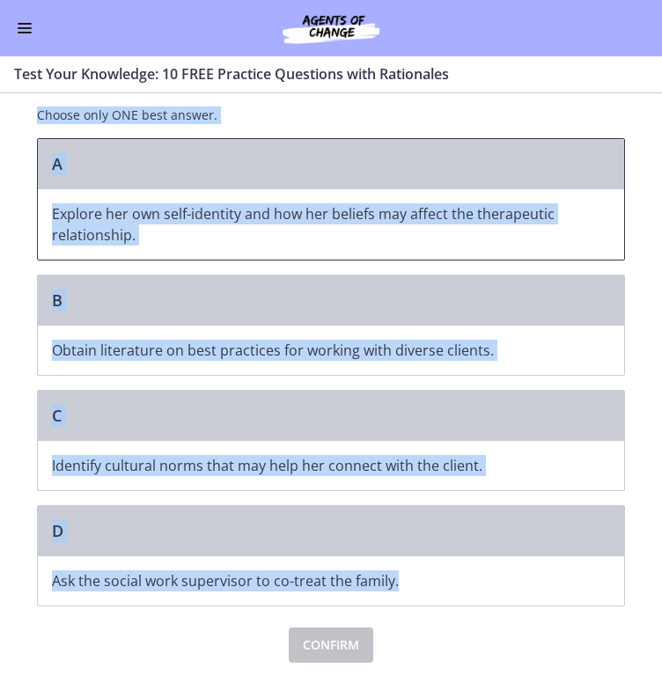
click at [176, 211] on p "Explore her own self-identity and how her beliefs may affect the therapeutic re…" at bounding box center [313, 224] width 523 height 42
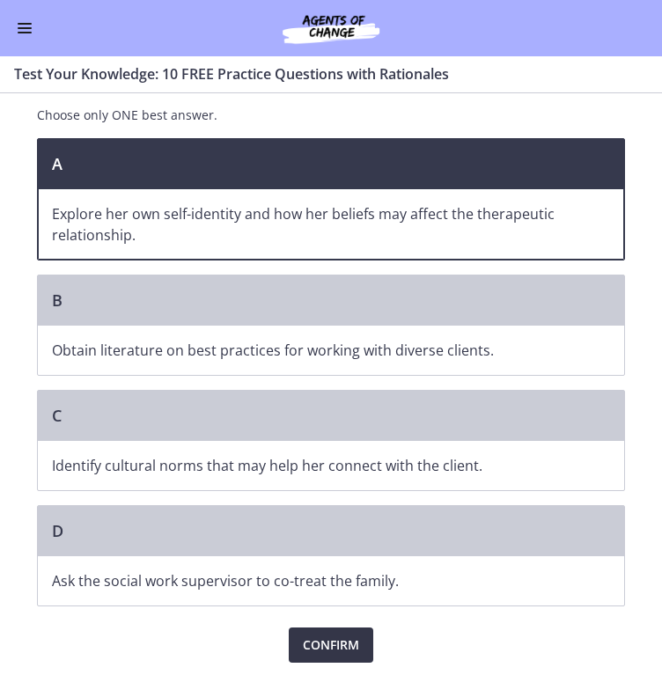
click at [340, 643] on span "Confirm" at bounding box center [331, 644] width 56 height 21
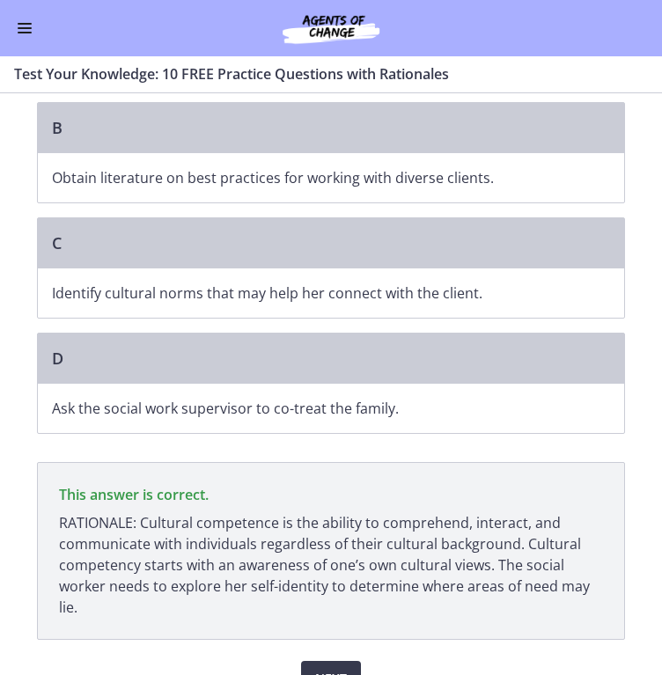
scroll to position [377, 0]
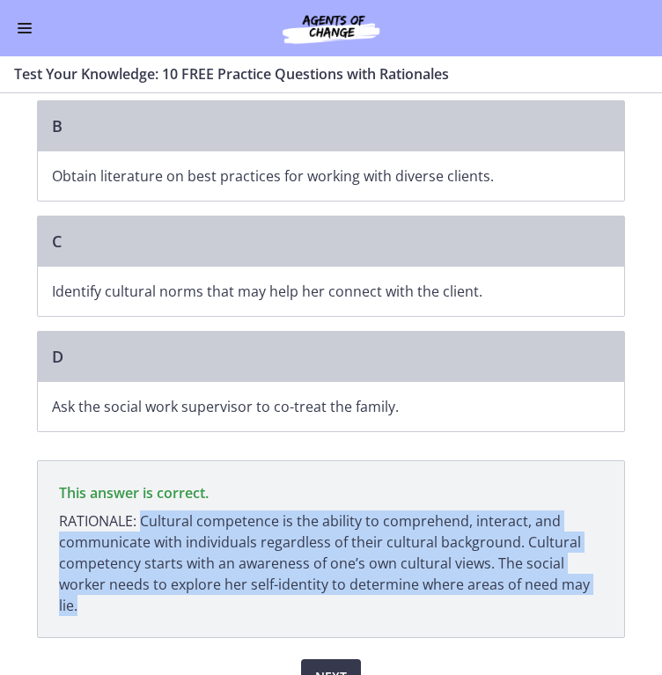
drag, startPoint x: 137, startPoint y: 521, endPoint x: 117, endPoint y: 613, distance: 94.6
click at [117, 613] on p "RATIONALE: Cultural competence is the ability to comprehend, interact, and comm…" at bounding box center [331, 563] width 544 height 106
click at [329, 667] on span "Next" at bounding box center [331, 676] width 32 height 21
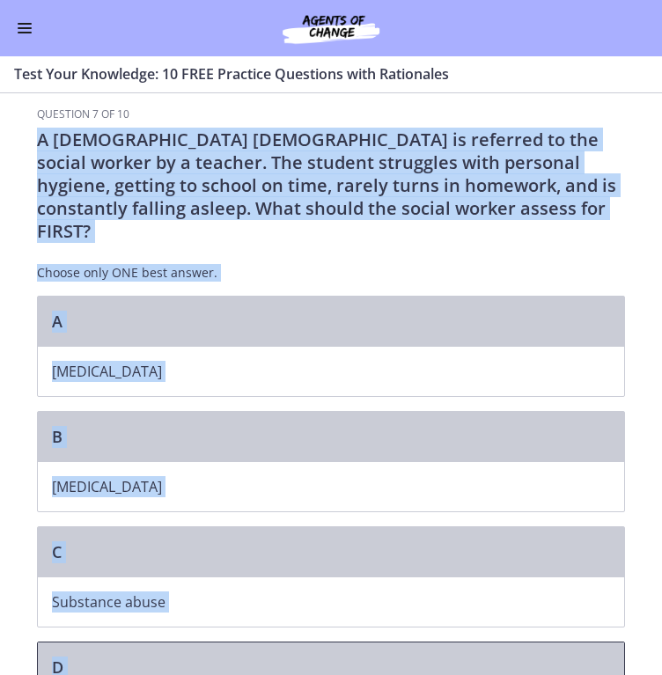
scroll to position [24, 0]
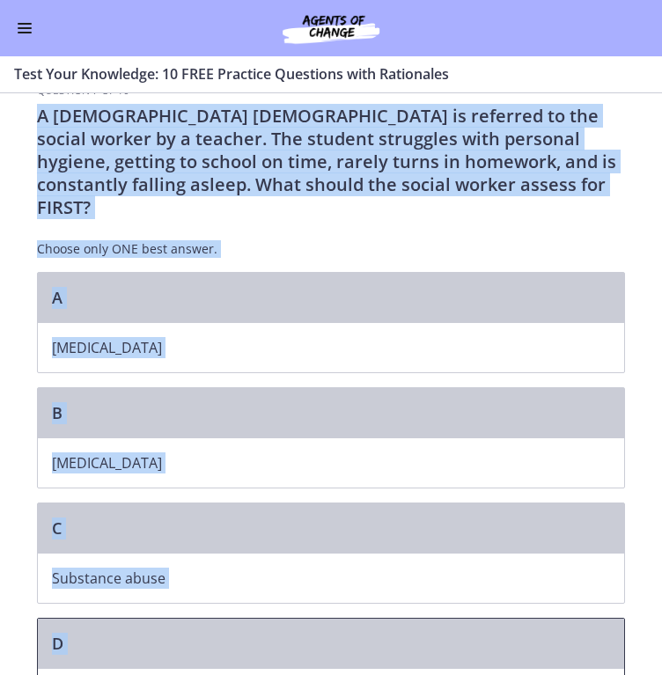
drag, startPoint x: 33, startPoint y: 147, endPoint x: 245, endPoint y: 653, distance: 548.9
click at [245, 653] on div "Question 7 of 10 A [DEMOGRAPHIC_DATA] [DEMOGRAPHIC_DATA] is referred to the soc…" at bounding box center [331, 430] width 588 height 692
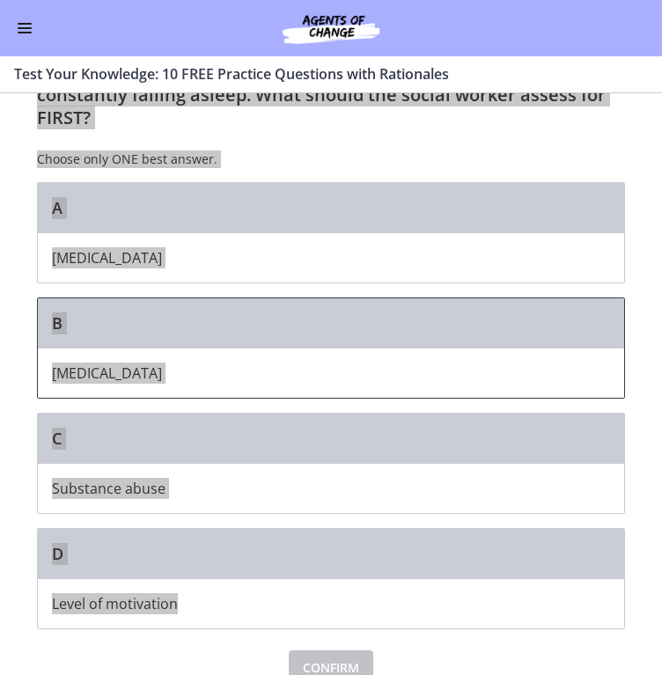
scroll to position [114, 0]
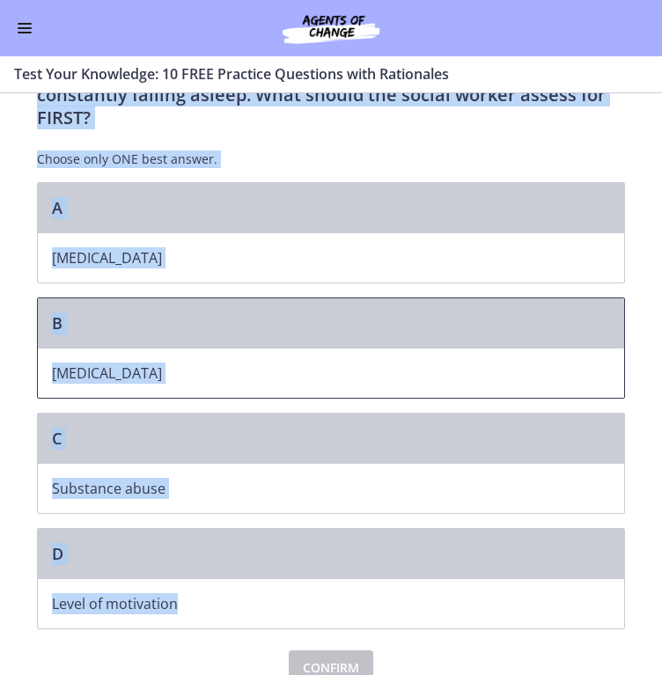
click at [120, 304] on div "B" at bounding box center [331, 323] width 586 height 50
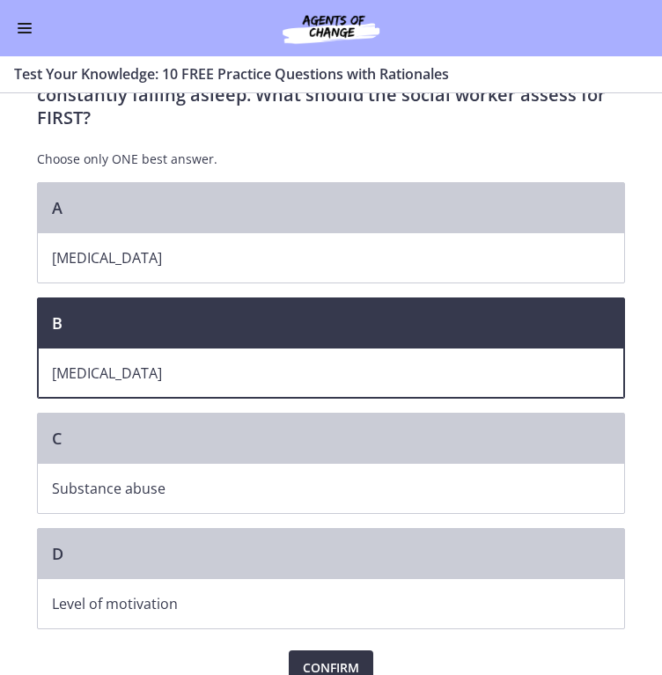
click at [325, 657] on span "Confirm" at bounding box center [331, 667] width 56 height 21
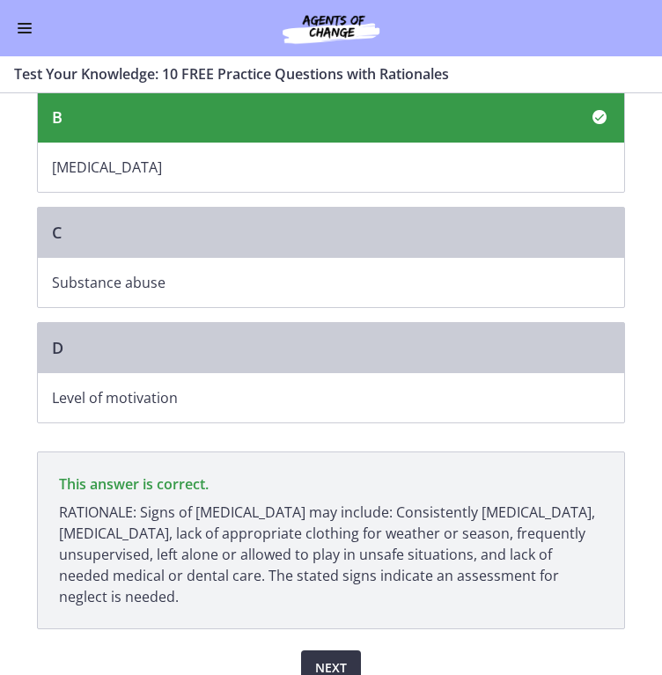
scroll to position [319, 0]
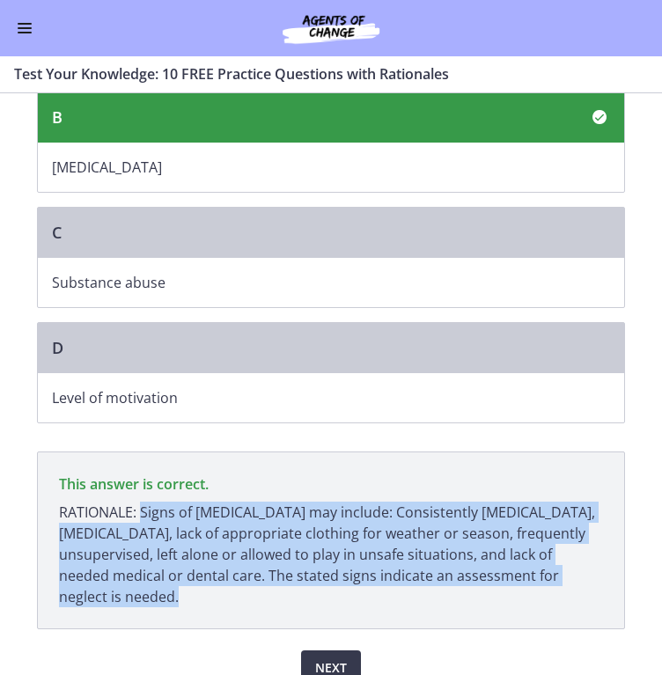
drag, startPoint x: 138, startPoint y: 487, endPoint x: 135, endPoint y: 565, distance: 78.4
click at [135, 565] on p "RATIONALE: Signs of [MEDICAL_DATA] may include: Consistently [MEDICAL_DATA], [M…" at bounding box center [331, 555] width 544 height 106
click at [328, 657] on span "Next" at bounding box center [331, 667] width 32 height 21
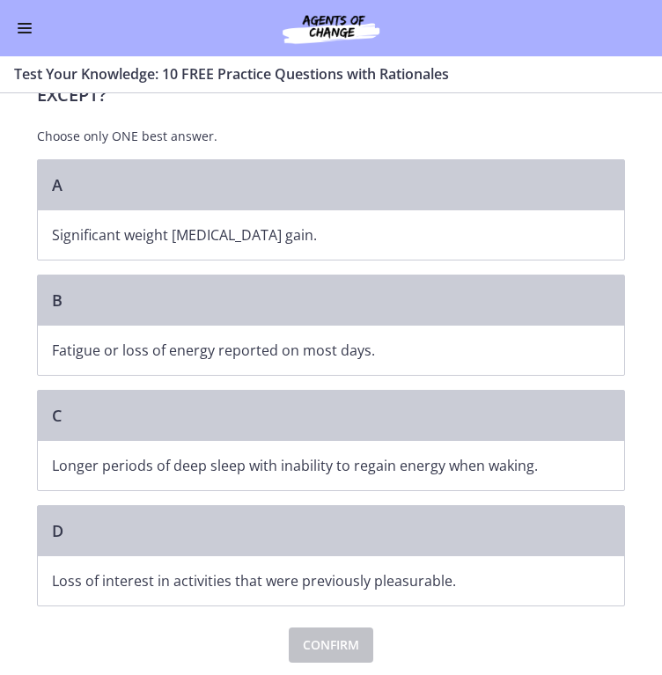
scroll to position [0, 0]
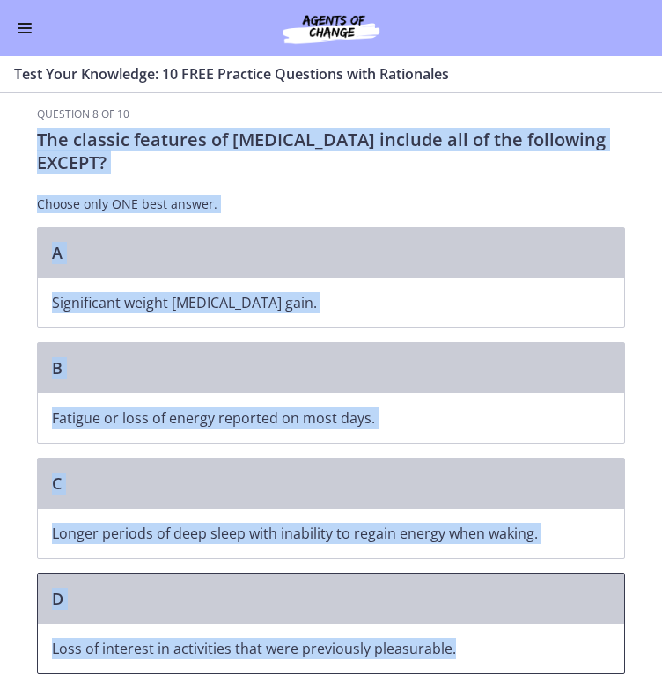
drag, startPoint x: 35, startPoint y: 137, endPoint x: 465, endPoint y: 640, distance: 661.5
click at [465, 640] on div "Question 8 of 10 The classic features of [MEDICAL_DATA] include all of the foll…" at bounding box center [331, 418] width 588 height 623
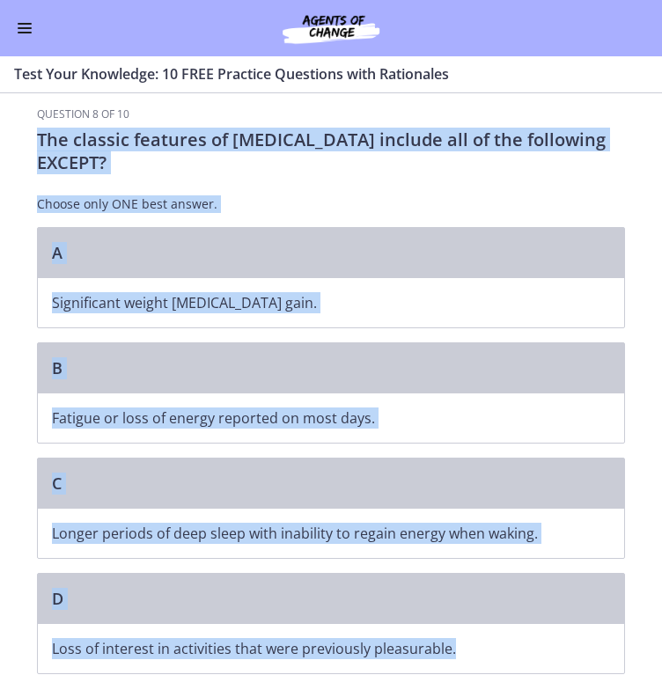
click at [452, 182] on div "The classic features of [MEDICAL_DATA] include all of the following EXCEPT? Cho…" at bounding box center [331, 177] width 588 height 99
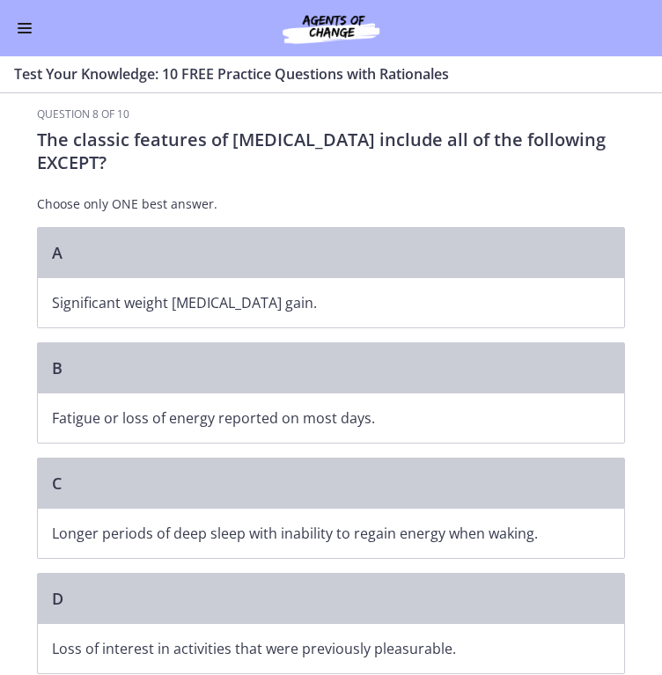
scroll to position [68, 0]
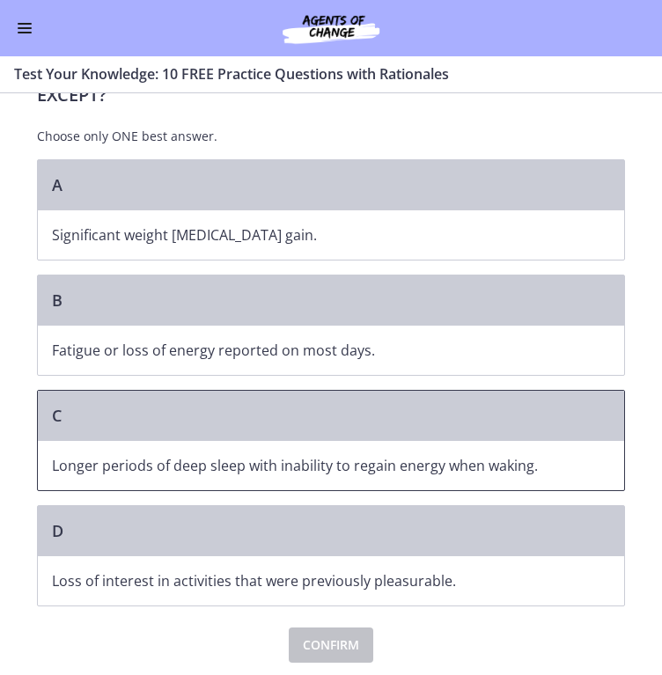
click at [147, 427] on div "C" at bounding box center [331, 416] width 586 height 50
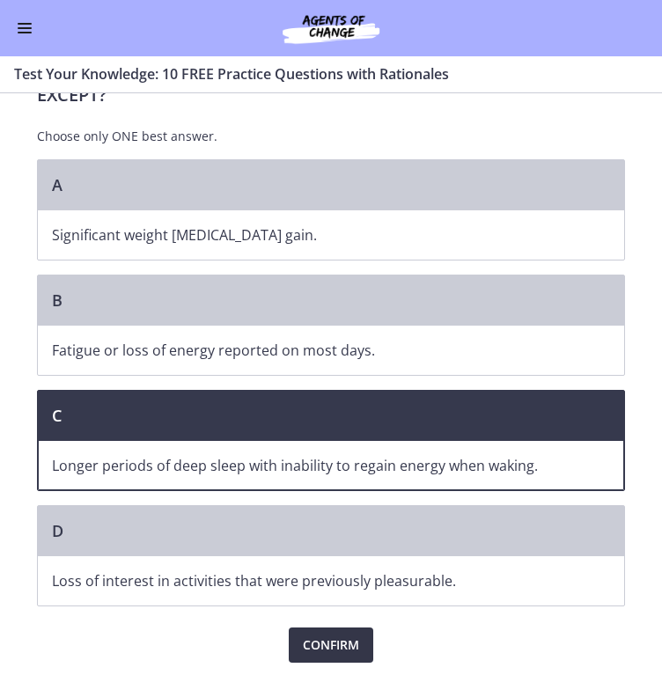
click at [319, 636] on span "Confirm" at bounding box center [331, 644] width 56 height 21
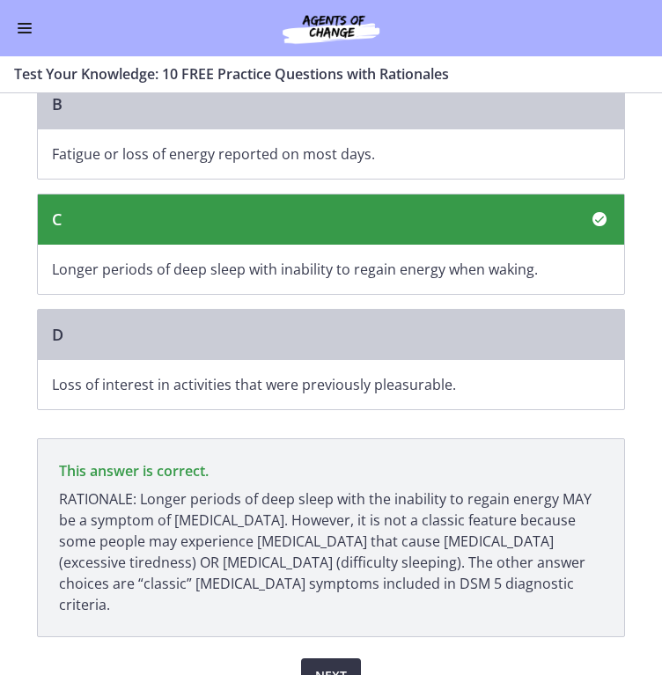
scroll to position [274, 0]
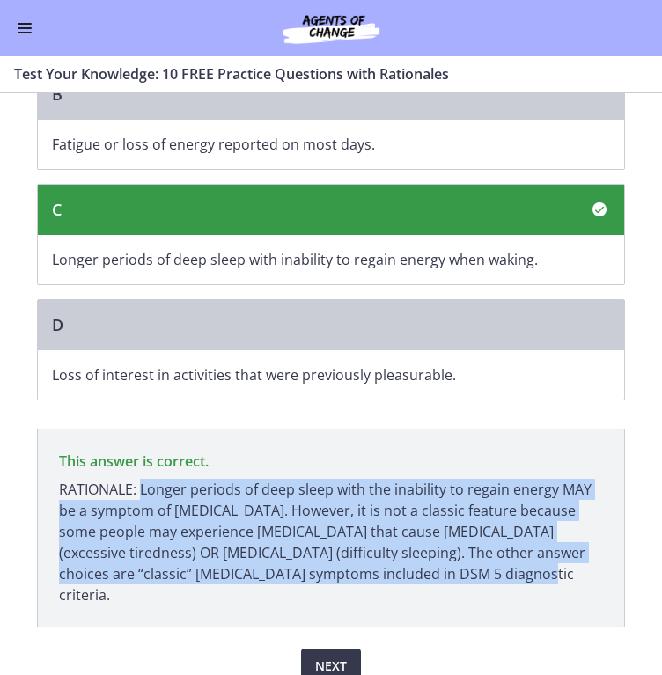
drag, startPoint x: 136, startPoint y: 487, endPoint x: 457, endPoint y: 592, distance: 337.0
click at [457, 592] on p "This answer is correct. RATIONALE: Longer periods of deep sleep with the inabil…" at bounding box center [331, 527] width 588 height 199
click at [334, 656] on span "Next" at bounding box center [331, 666] width 32 height 21
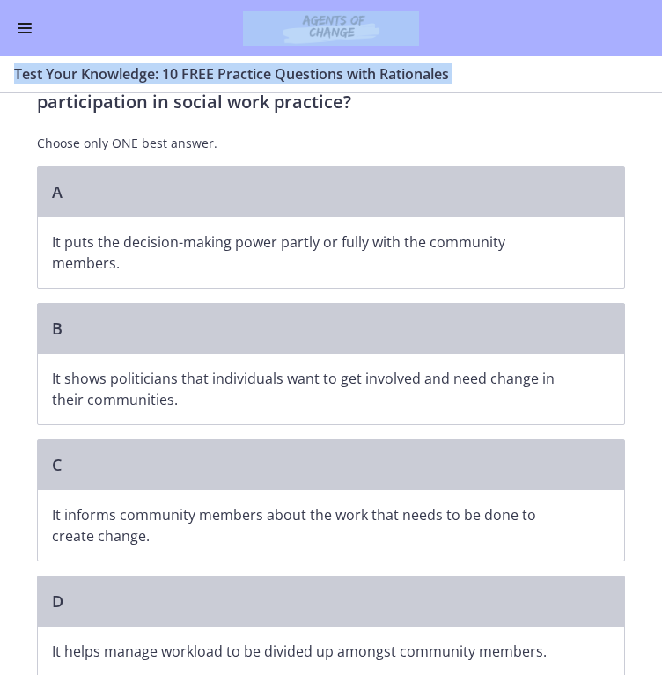
scroll to position [131, 0]
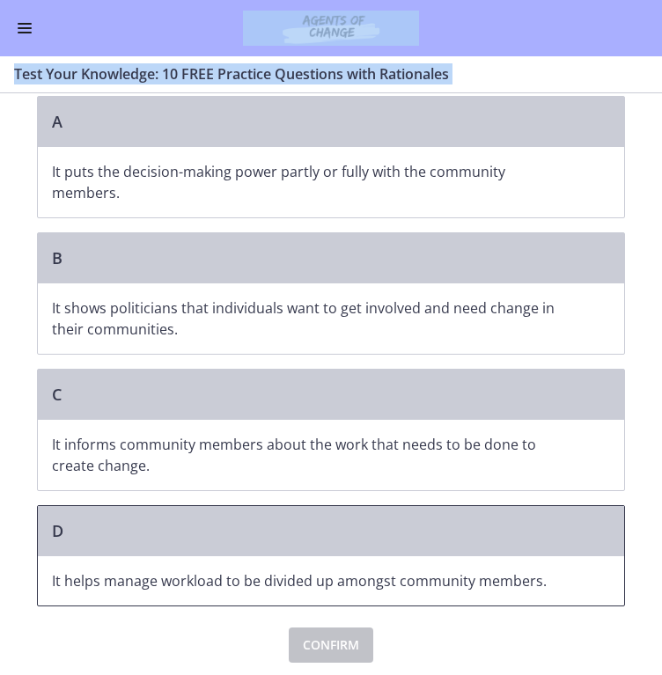
drag, startPoint x: 33, startPoint y: 144, endPoint x: 565, endPoint y: 578, distance: 686.0
click at [565, 578] on div "Question 9 of 10 Which of the following is the MOST important benefit of commun…" at bounding box center [331, 319] width 588 height 686
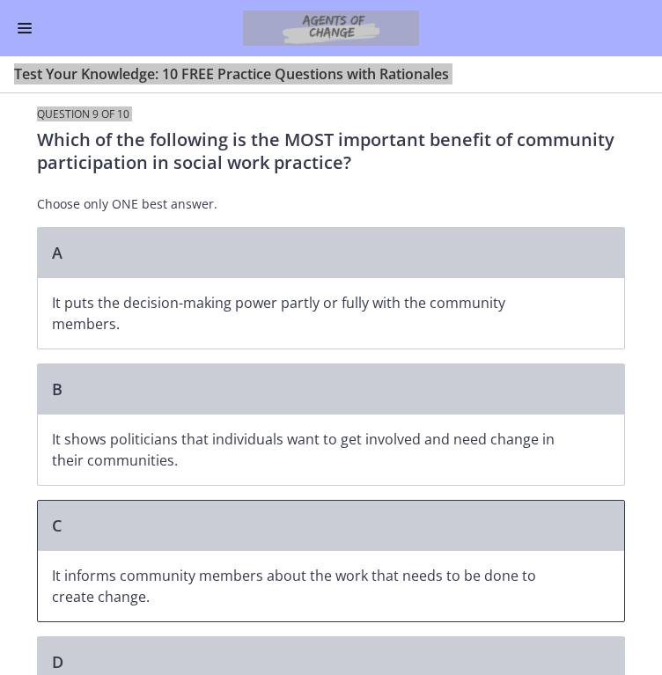
scroll to position [0, 0]
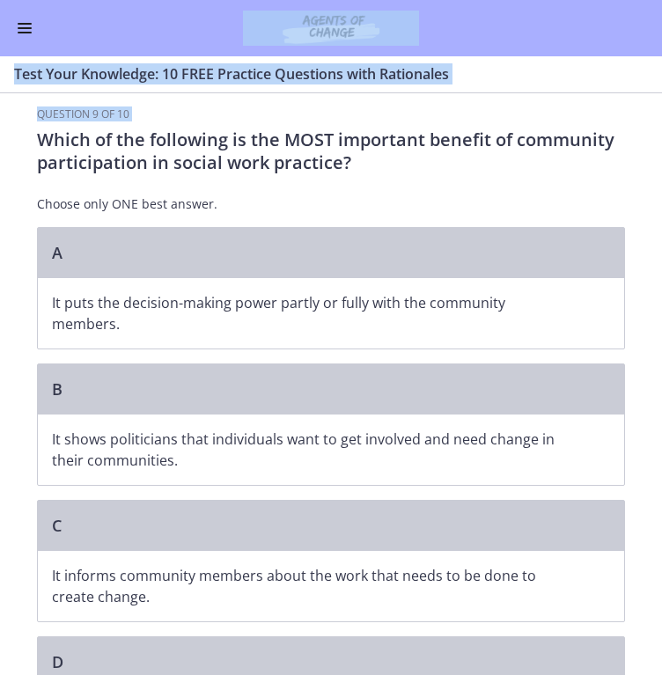
click at [460, 179] on div "Which of the following is the MOST important benefit of community participation…" at bounding box center [331, 177] width 588 height 99
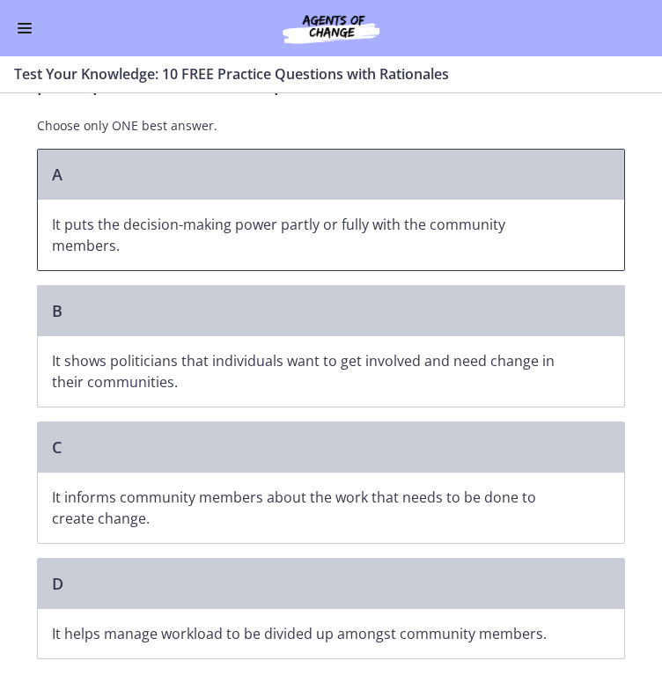
scroll to position [131, 0]
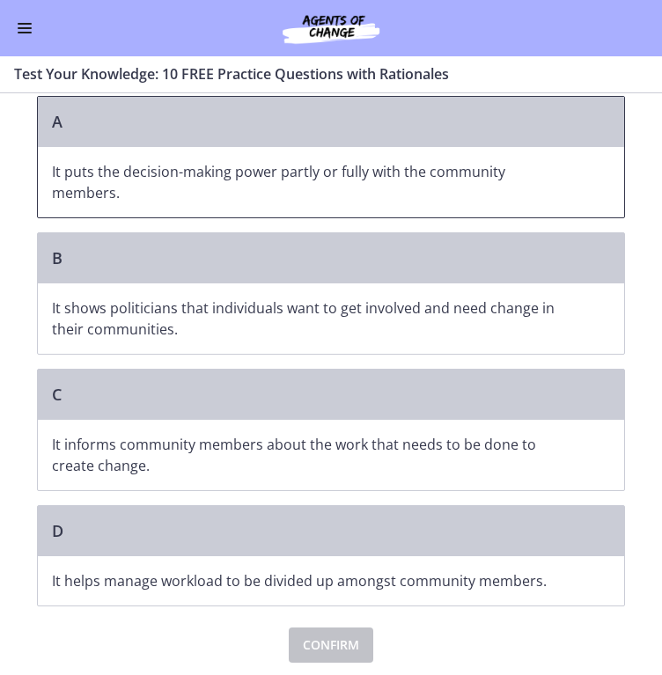
click at [198, 173] on p "It puts the decision-making power partly or fully with the community members." at bounding box center [313, 182] width 523 height 42
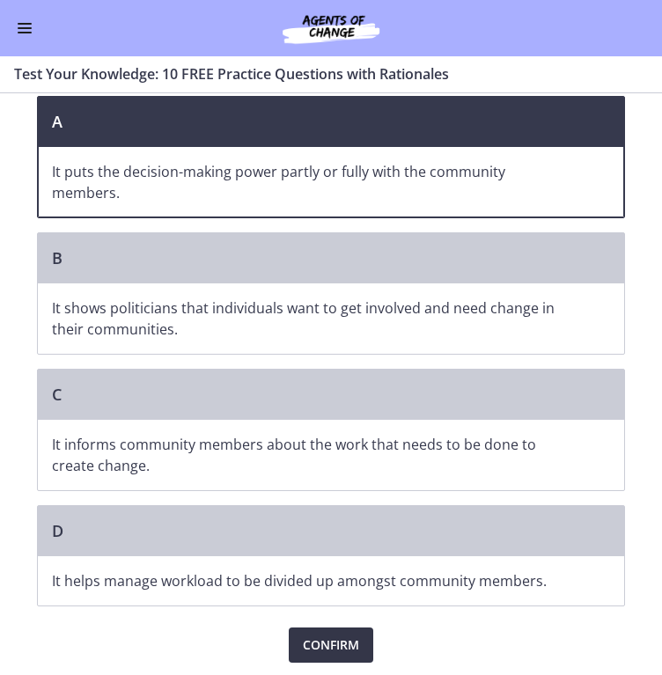
click at [326, 641] on span "Confirm" at bounding box center [331, 644] width 56 height 21
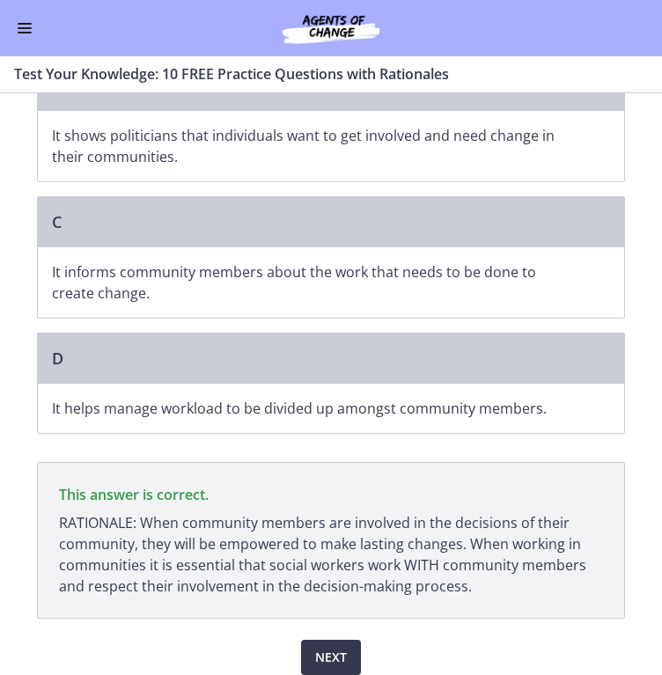
scroll to position [316, 0]
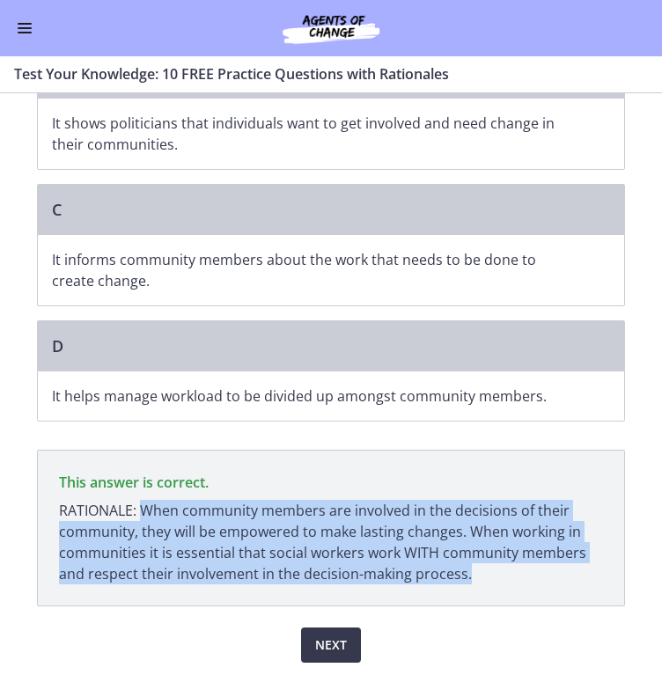
drag, startPoint x: 136, startPoint y: 509, endPoint x: 485, endPoint y: 573, distance: 354.1
click at [485, 573] on p "RATIONALE: When community members are involved in the decisions of their commun…" at bounding box center [331, 542] width 544 height 84
click at [321, 635] on span "Next" at bounding box center [331, 644] width 32 height 21
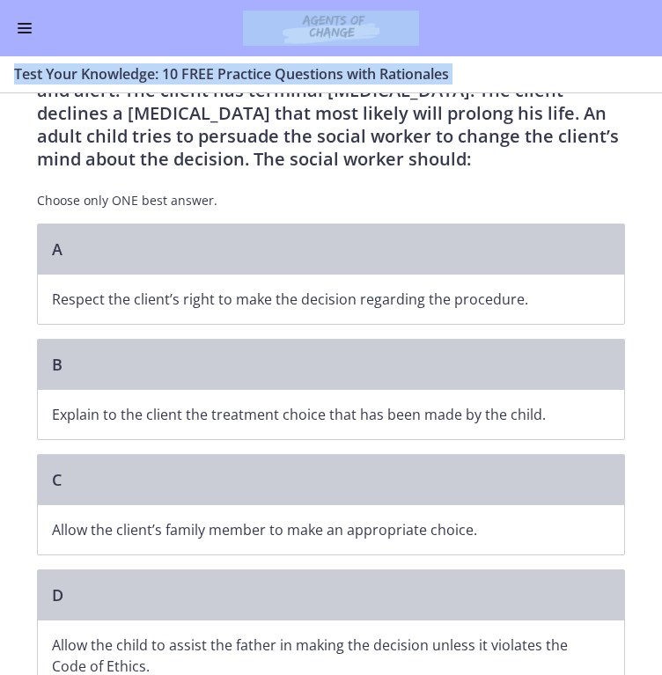
scroll to position [157, 0]
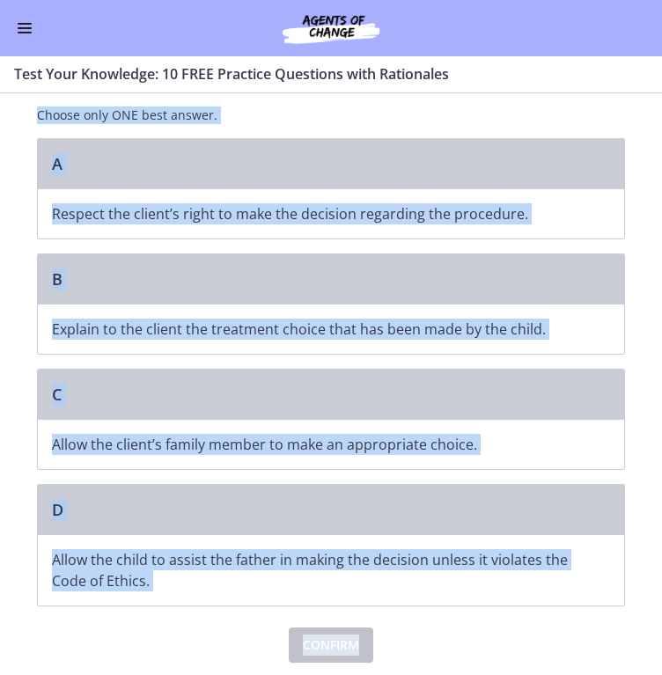
drag, startPoint x: 33, startPoint y: 141, endPoint x: 412, endPoint y: 617, distance: 608.6
click at [412, 617] on div "Question 10 of 10 A nursing home social worker is assessing a client who is ori…" at bounding box center [331, 306] width 588 height 713
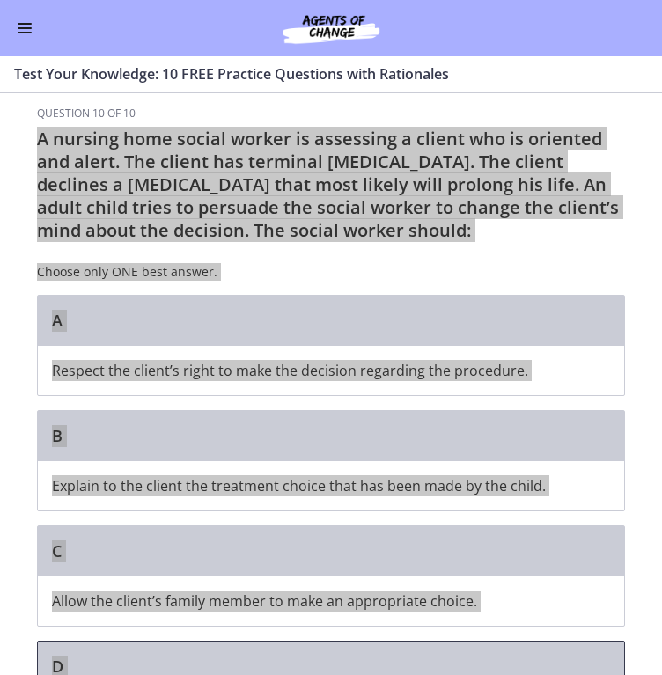
scroll to position [1, 0]
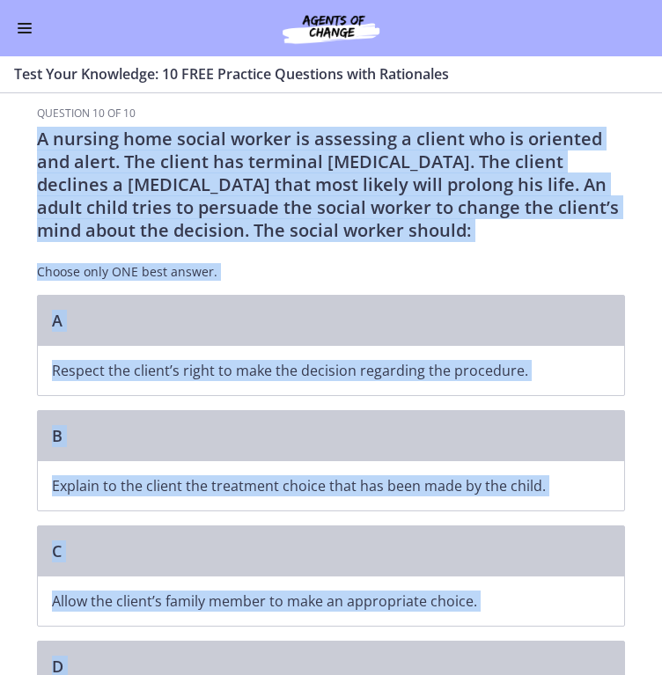
click at [419, 261] on div "A nursing home social worker is assessing a client who is oriented and alert. T…" at bounding box center [331, 211] width 588 height 167
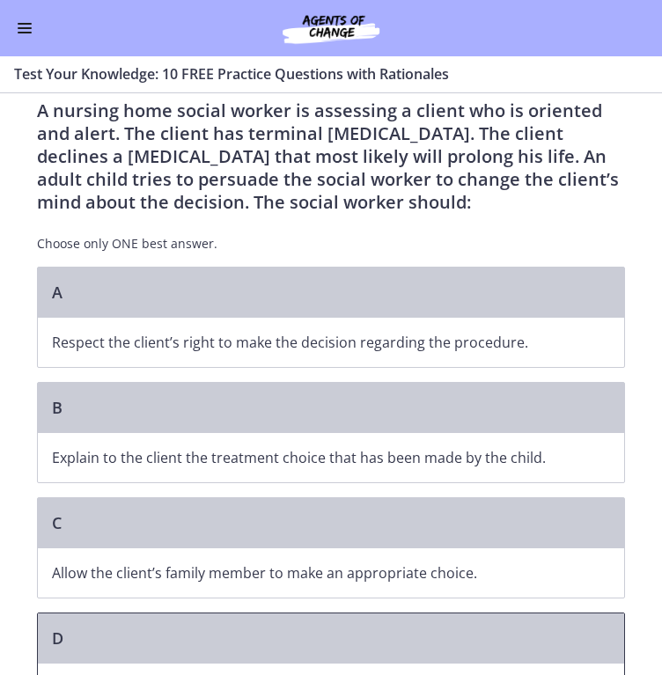
scroll to position [0, 0]
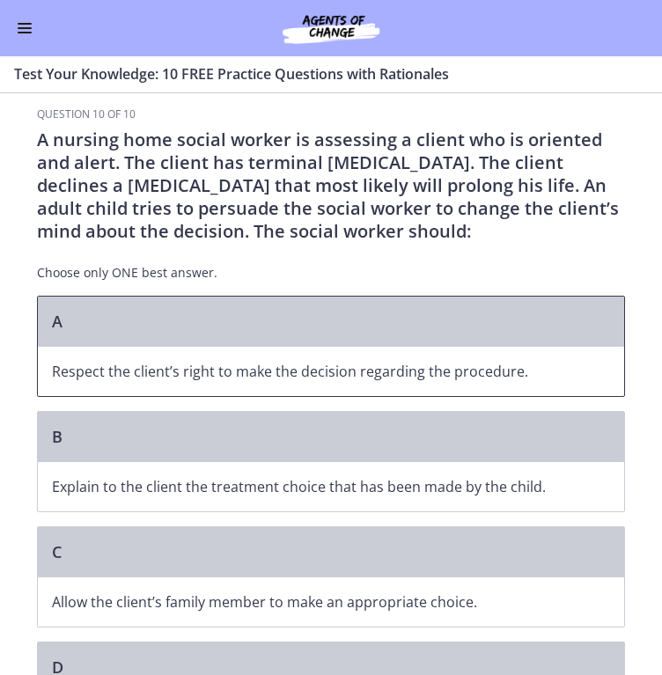
click at [105, 370] on p "Respect the client’s right to make the decision regarding the procedure." at bounding box center [313, 371] width 523 height 21
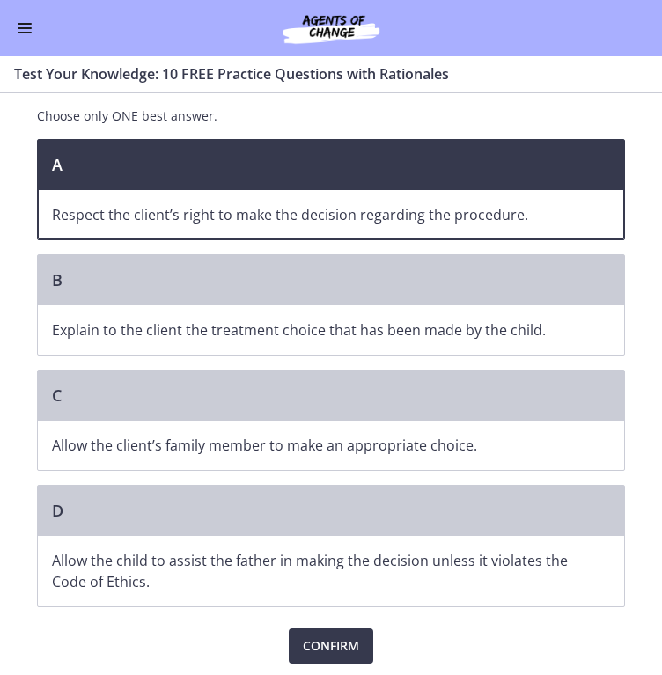
scroll to position [157, 0]
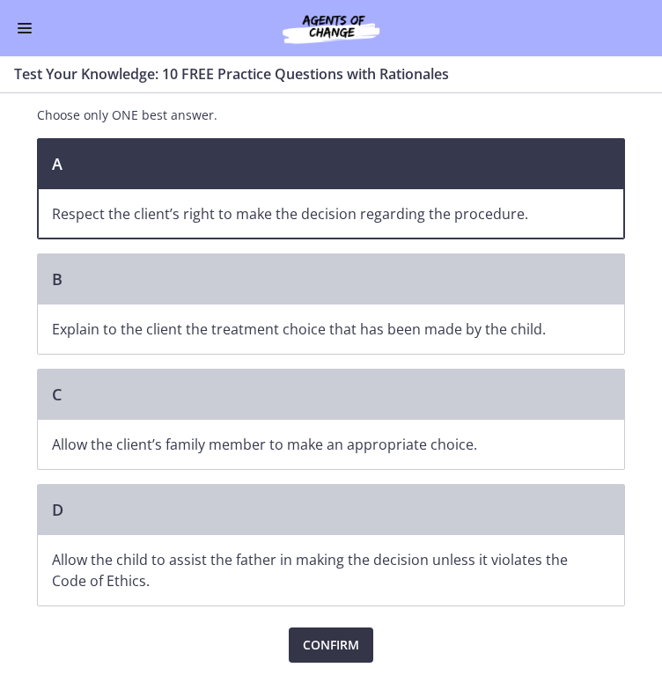
click at [316, 638] on span "Confirm" at bounding box center [331, 644] width 56 height 21
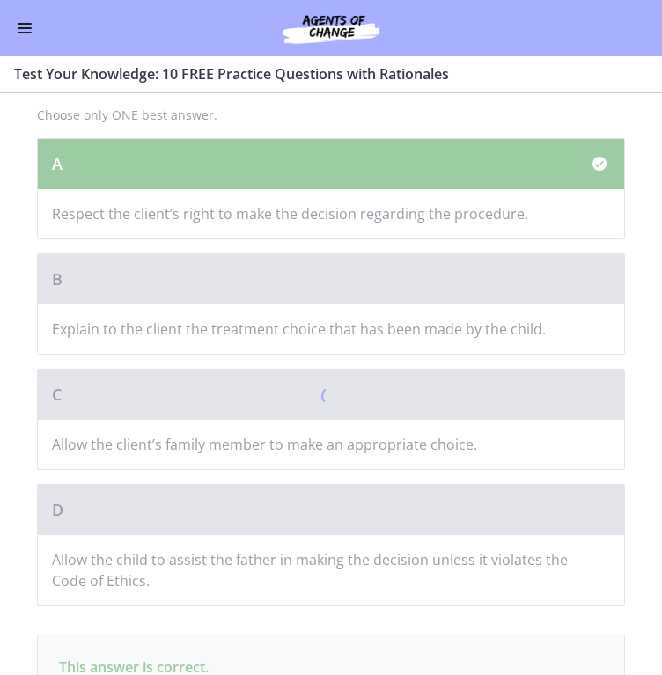
scroll to position [342, 0]
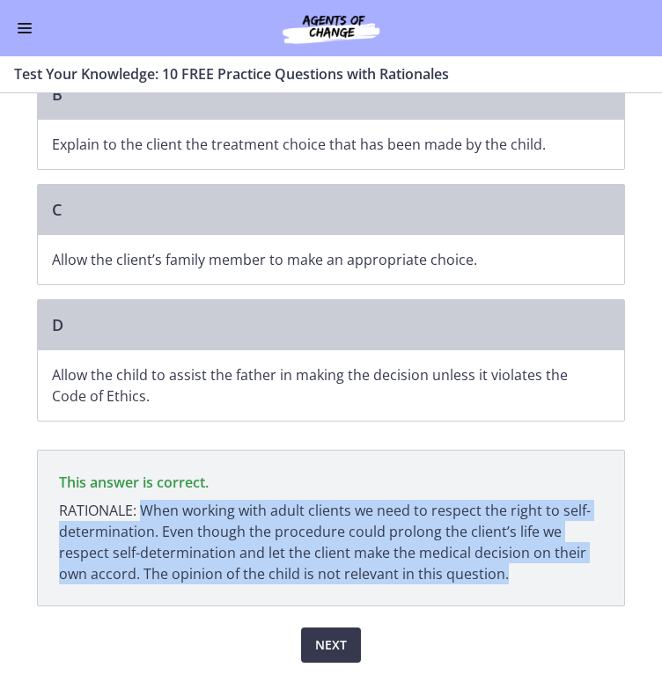
drag, startPoint x: 138, startPoint y: 509, endPoint x: 498, endPoint y: 574, distance: 365.7
click at [498, 574] on p "RATIONALE: When working with adult clients we need to respect the right to self…" at bounding box center [331, 542] width 544 height 84
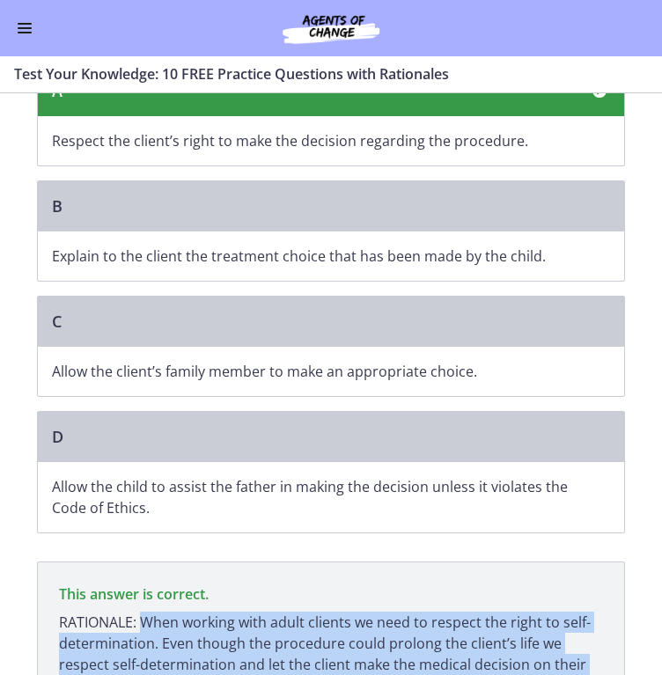
scroll to position [231, 0]
